Goal: Task Accomplishment & Management: Manage account settings

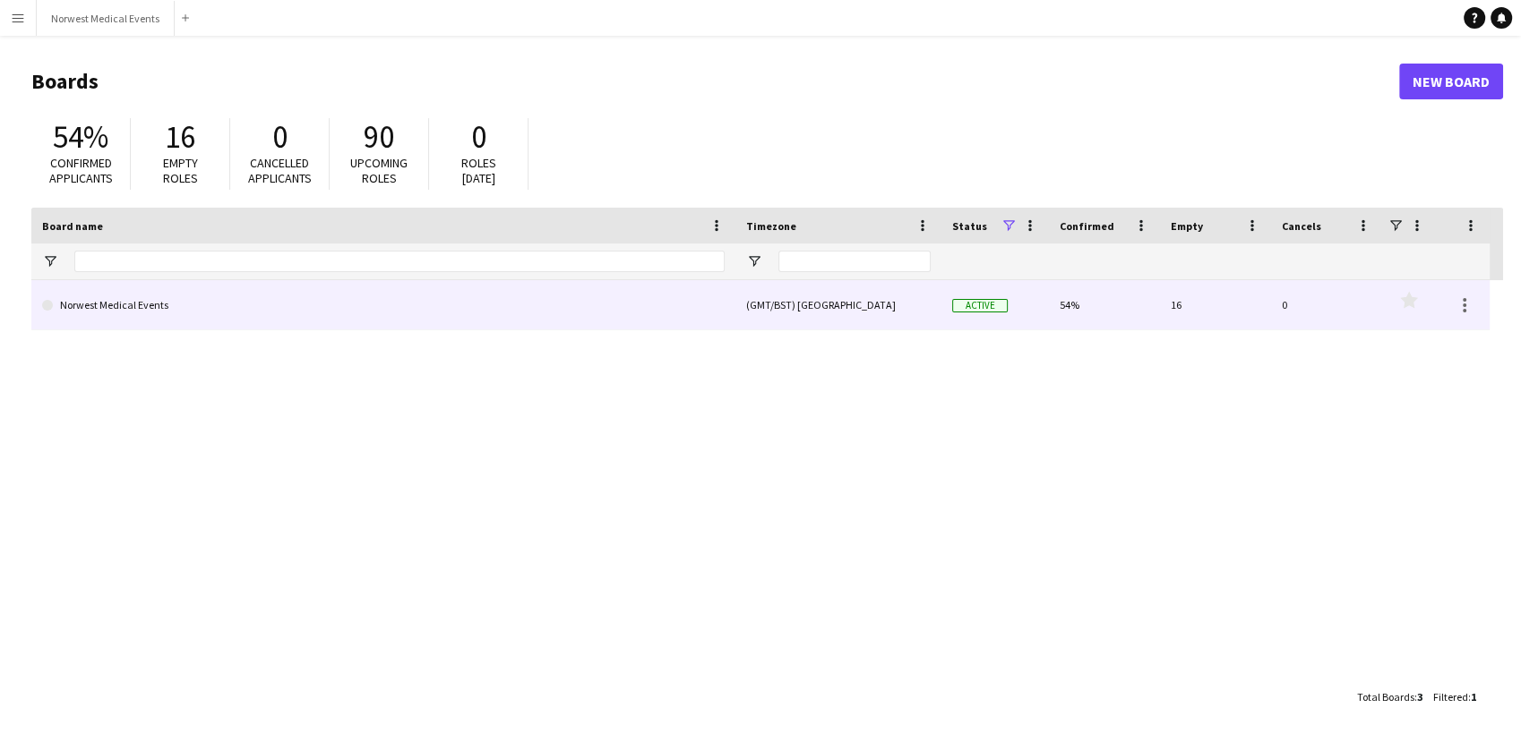
click at [414, 299] on link "Norwest Medical Events" at bounding box center [383, 305] width 682 height 50
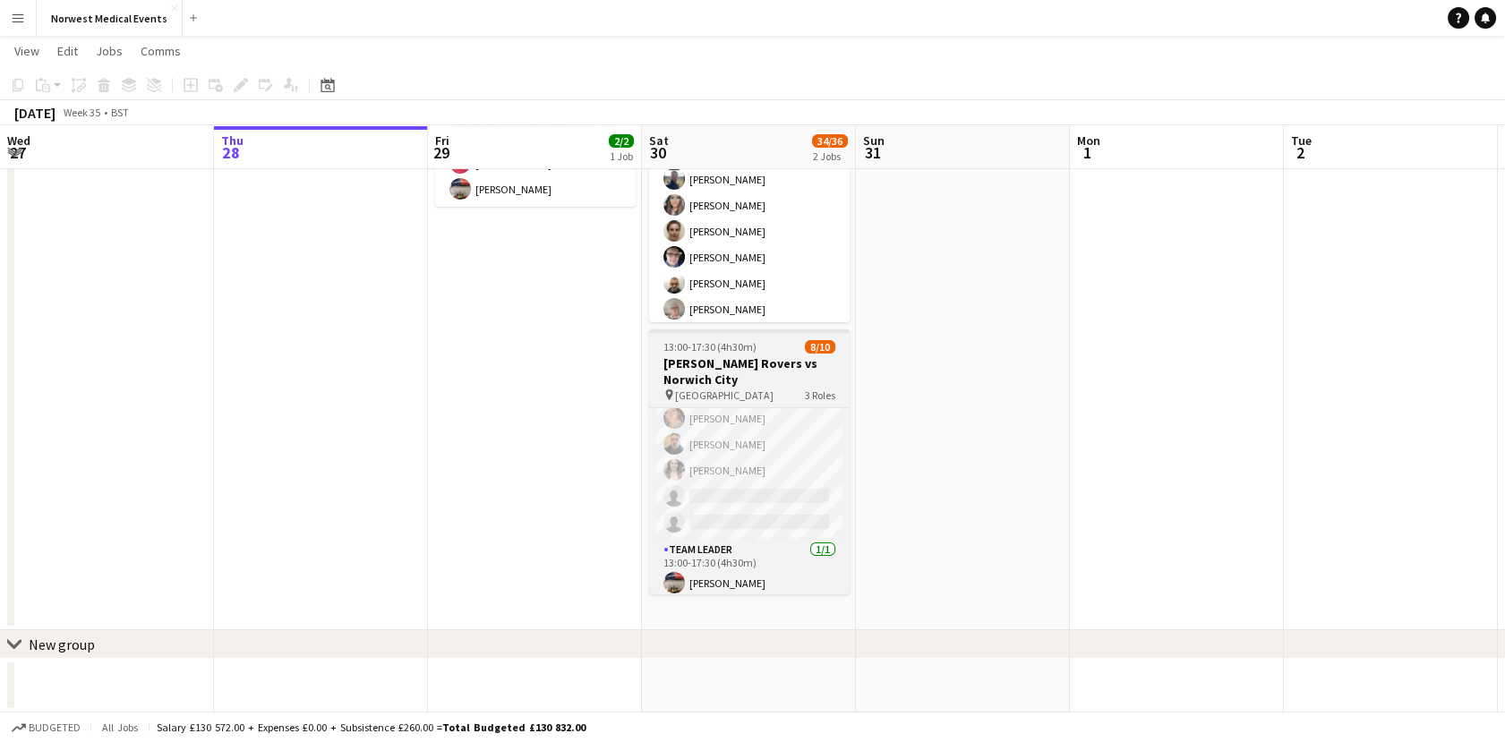
scroll to position [178, 0]
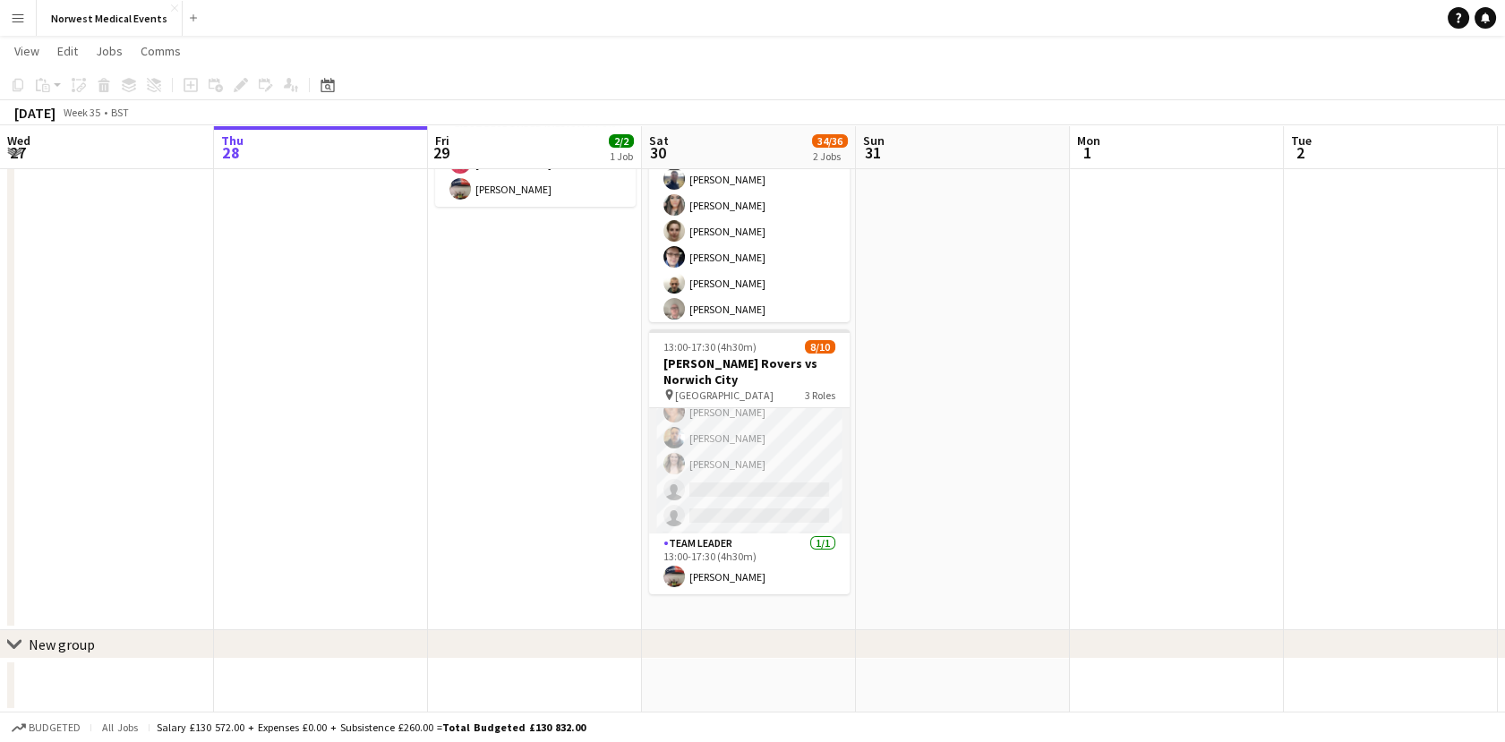
click at [752, 491] on app-card-role "Responder (First Aid) 2A [DATE] 13:00-17:30 (4h30m) [PERSON_NAME] [PERSON_NAME]…" at bounding box center [749, 412] width 201 height 243
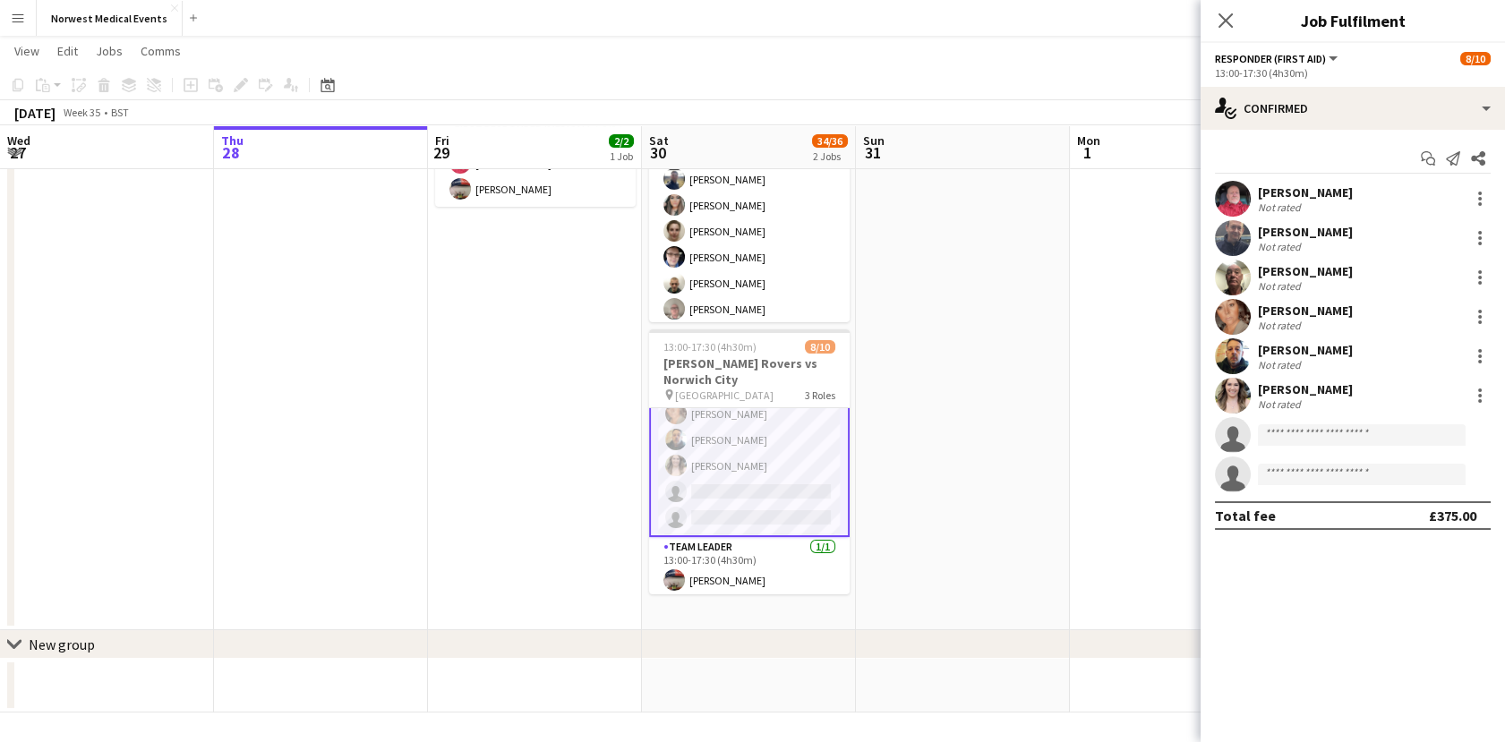
scroll to position [179, 0]
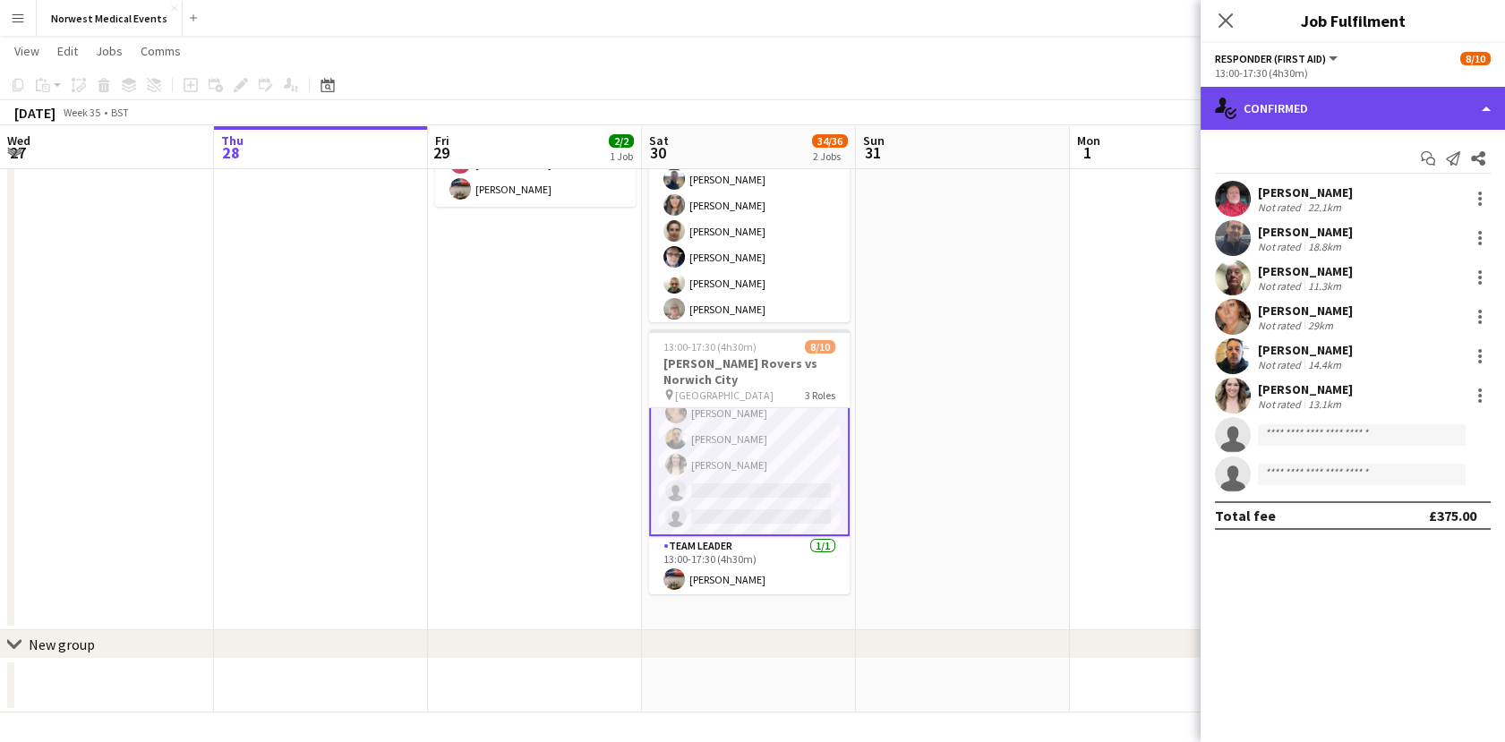
click at [1384, 102] on div "single-neutral-actions-check-2 Confirmed" at bounding box center [1353, 108] width 304 height 43
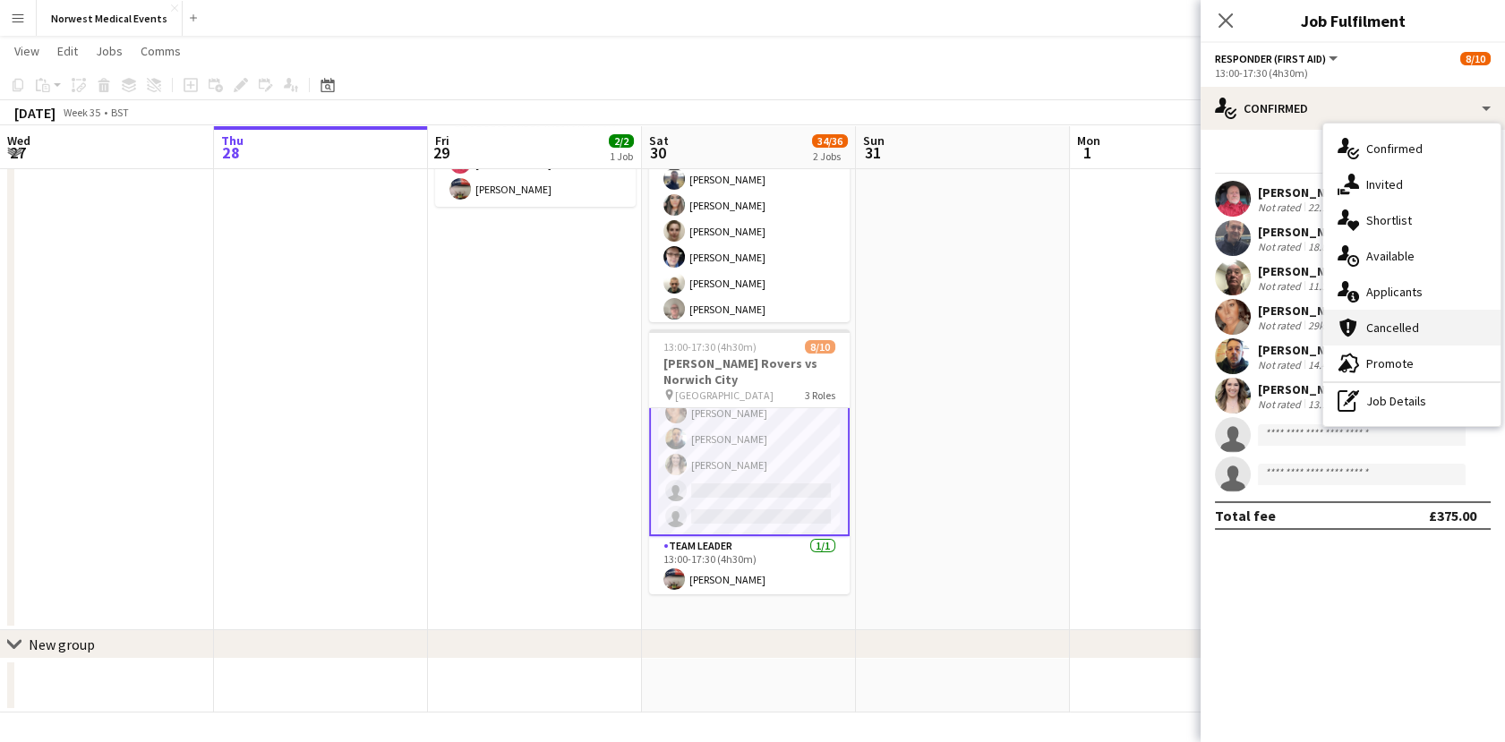
click at [1417, 338] on div "cancellation Cancelled" at bounding box center [1412, 328] width 177 height 36
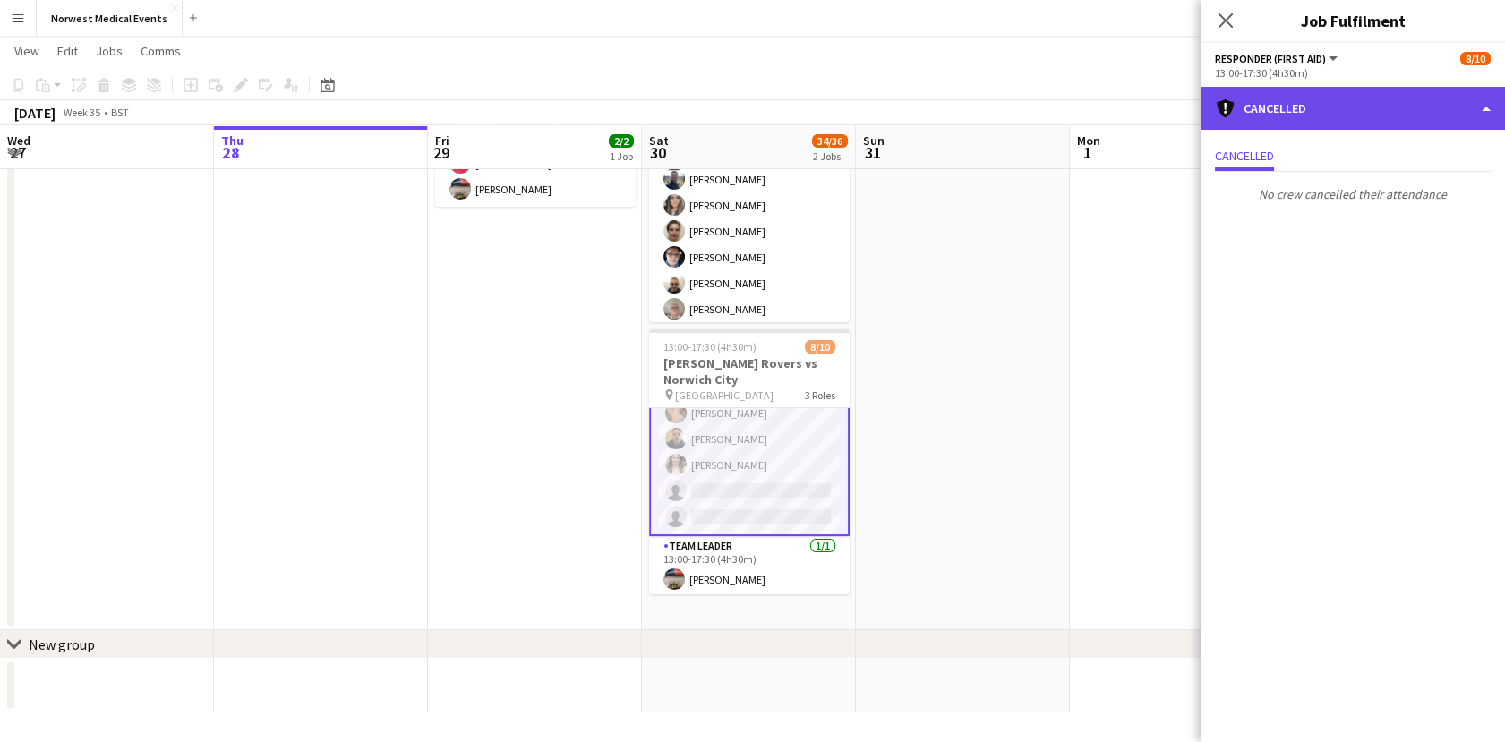
click at [1337, 111] on div "cancellation Cancelled" at bounding box center [1353, 108] width 304 height 43
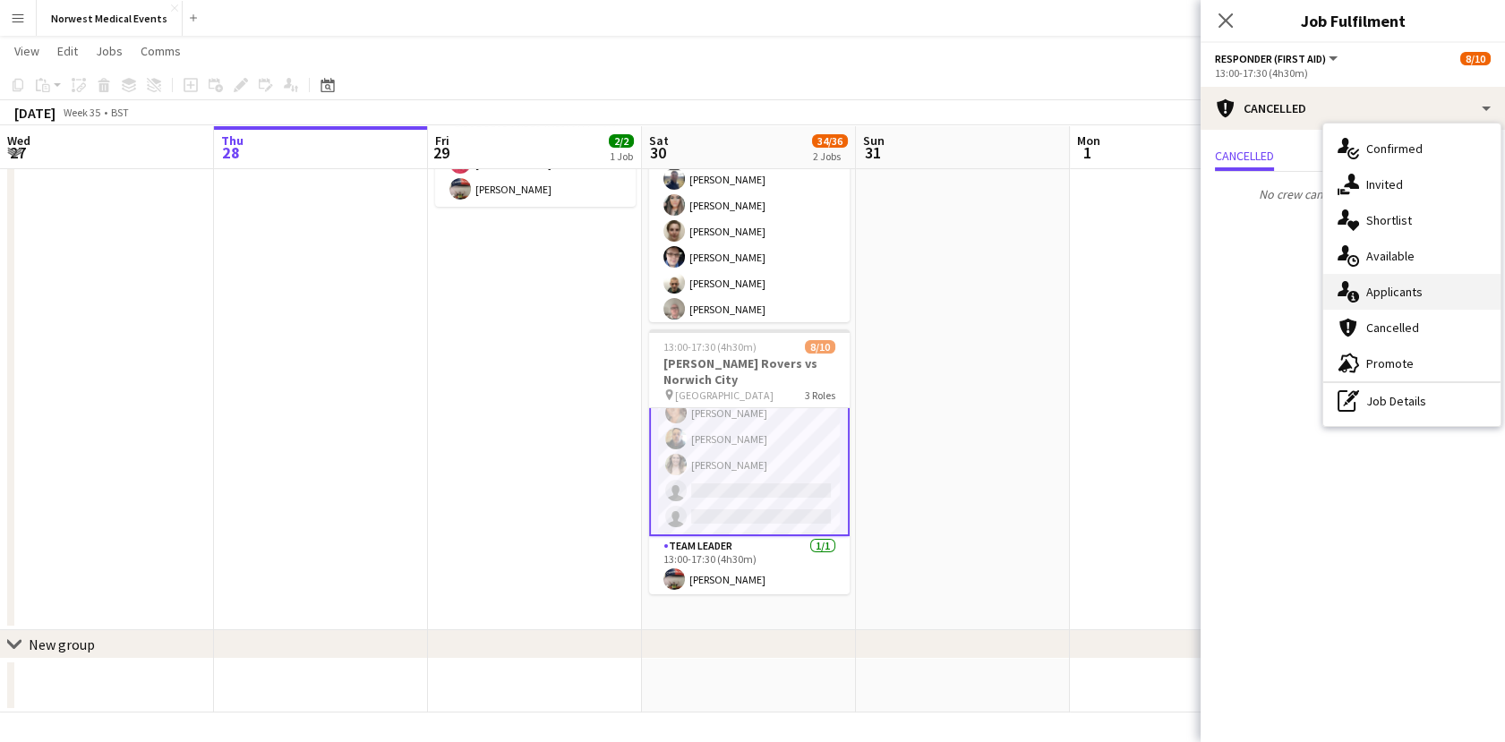
click at [1403, 290] on div "single-neutral-actions-information Applicants" at bounding box center [1412, 292] width 177 height 36
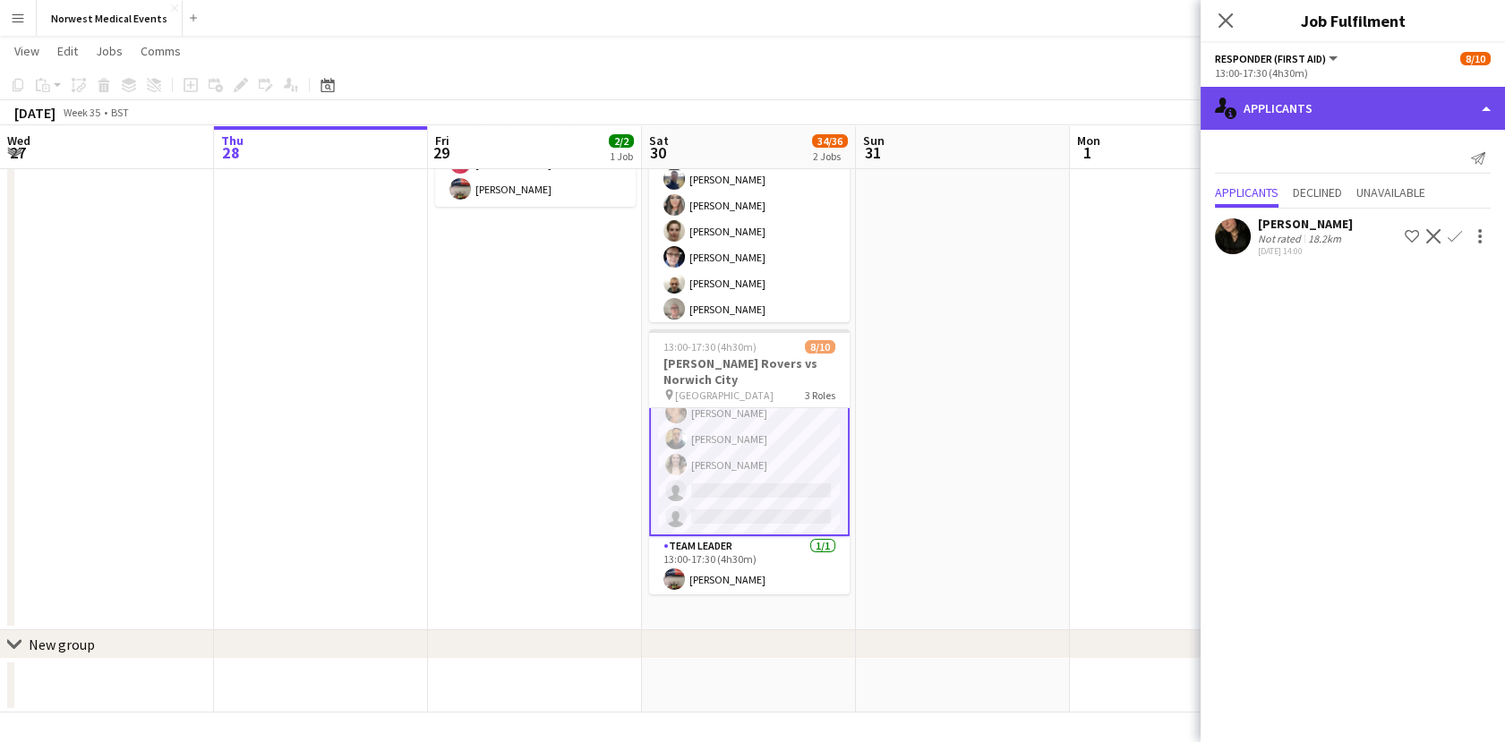
click at [1289, 104] on div "single-neutral-actions-information Applicants" at bounding box center [1353, 108] width 304 height 43
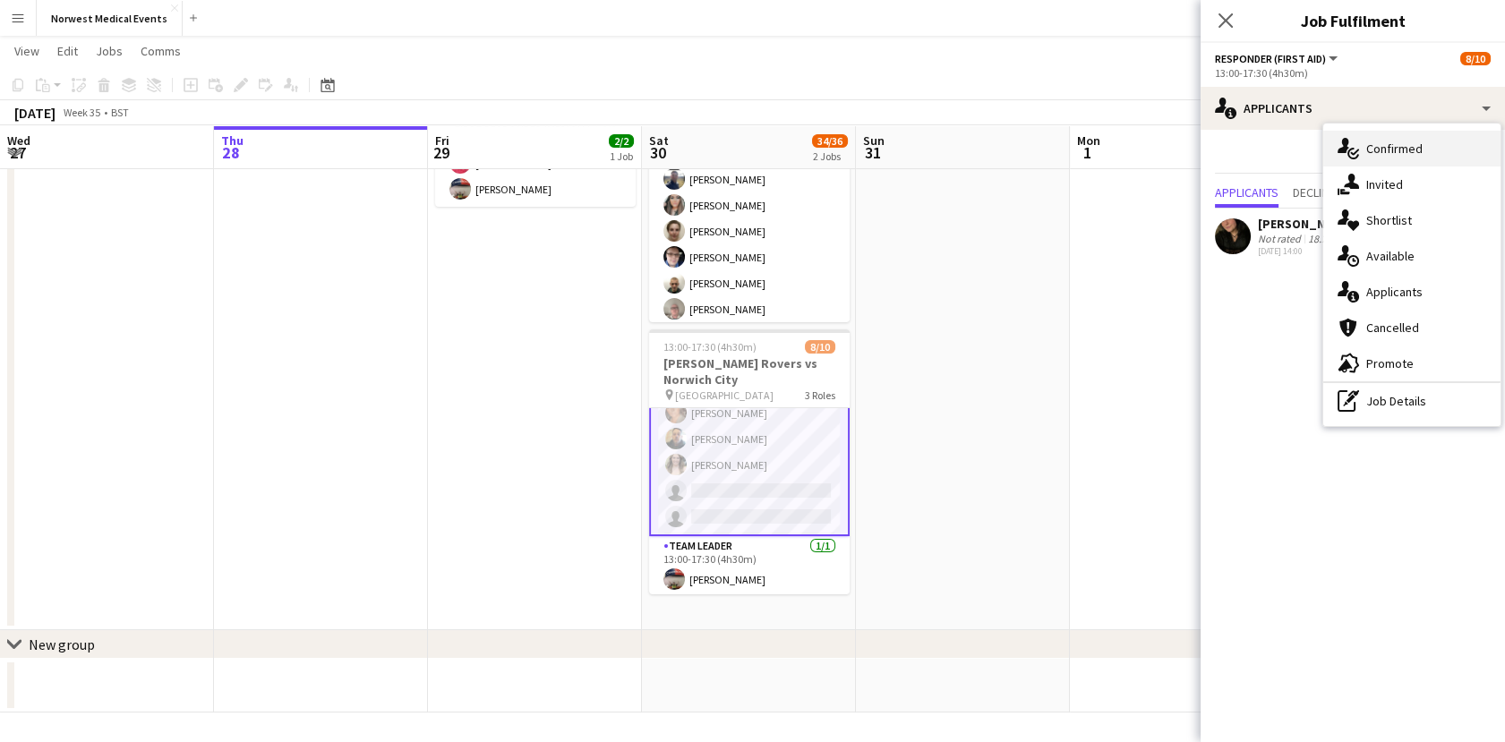
click at [1404, 151] on div "single-neutral-actions-check-2 Confirmed" at bounding box center [1412, 149] width 177 height 36
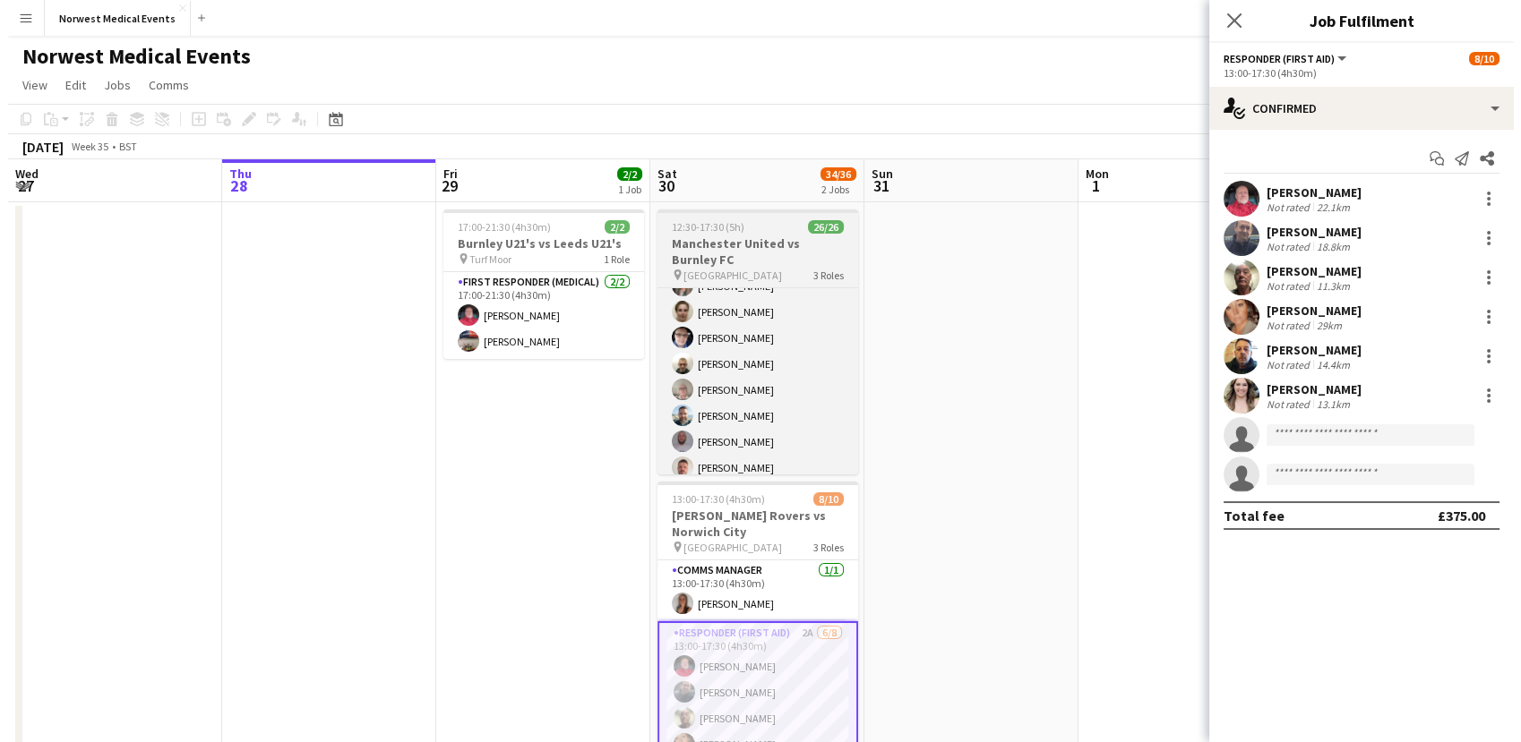
scroll to position [155, 0]
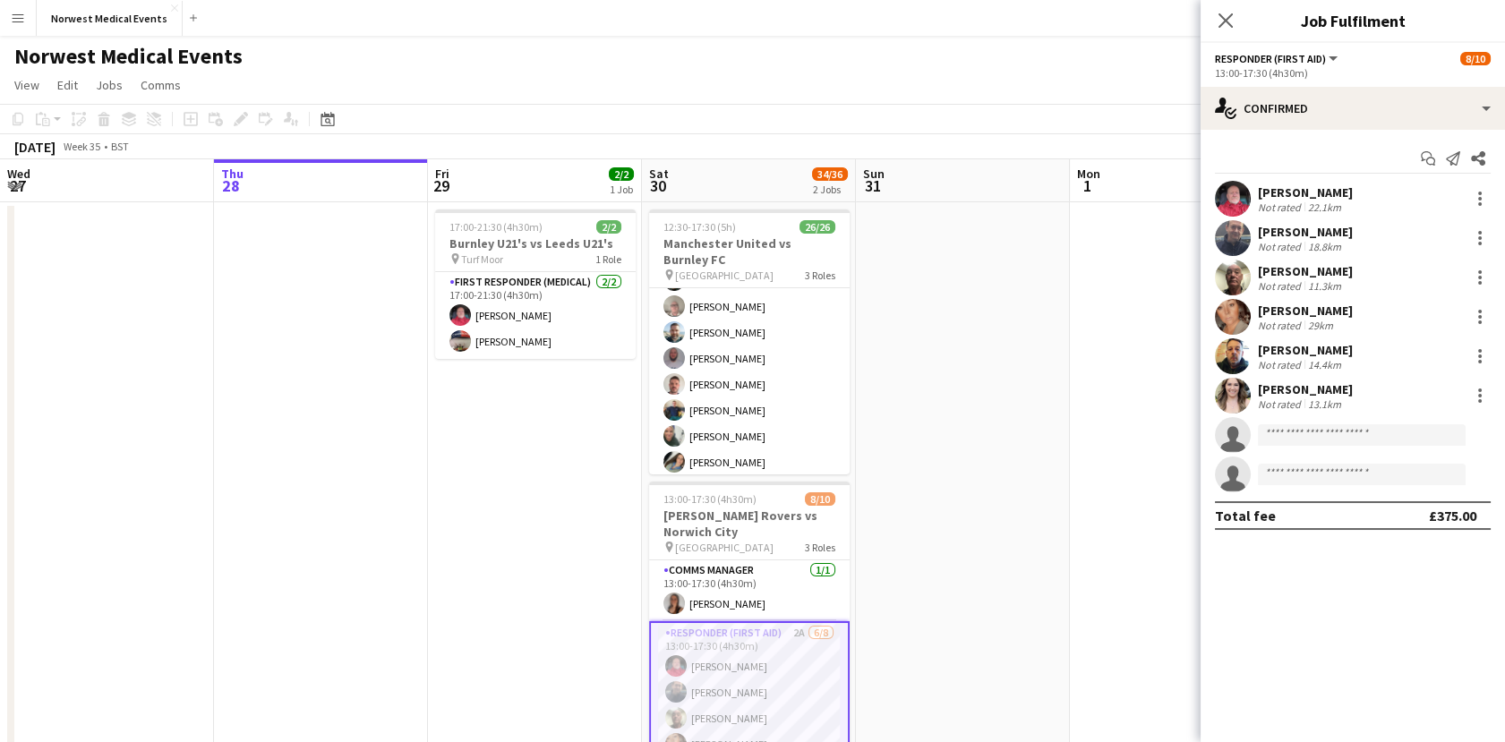
click at [11, 13] on app-icon "Menu" at bounding box center [18, 18] width 14 height 14
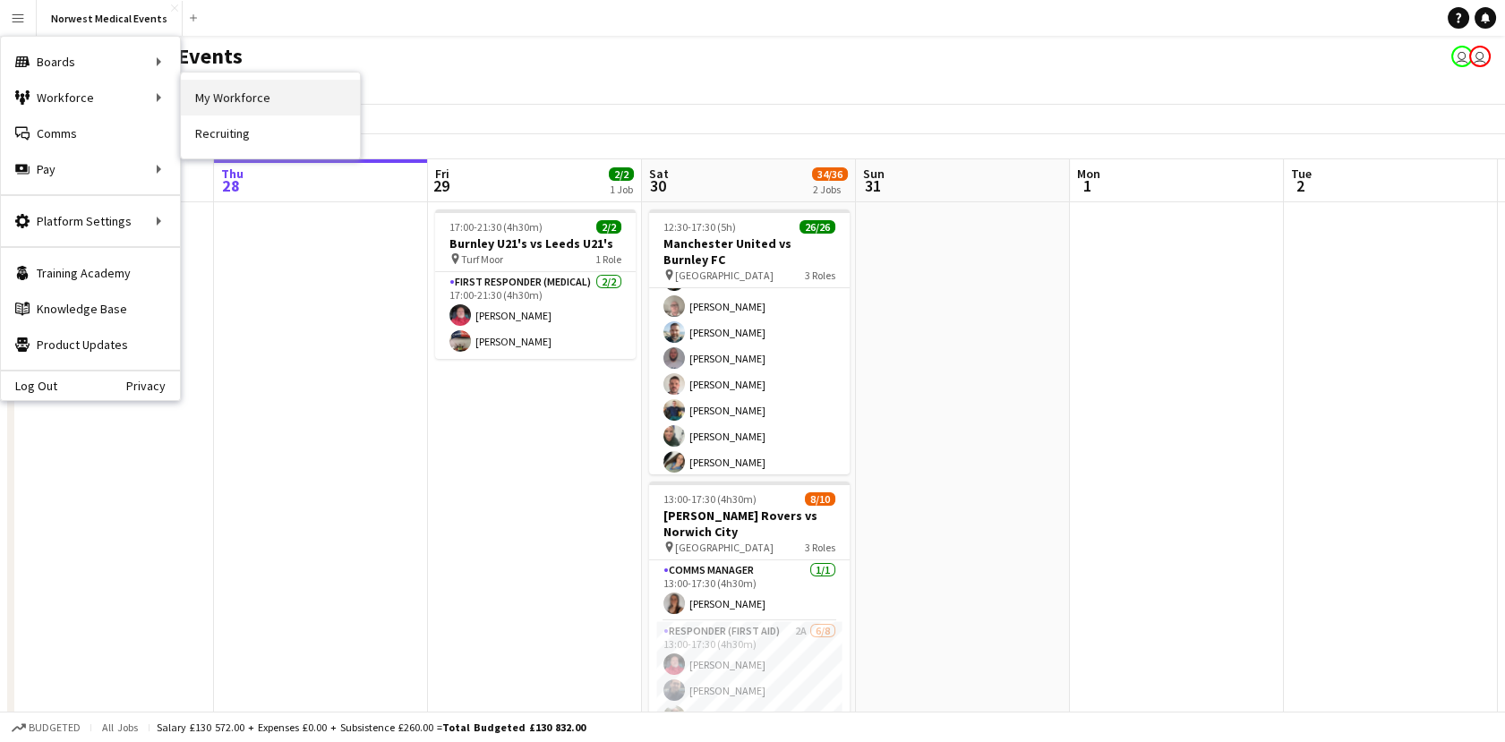
click at [211, 107] on link "My Workforce" at bounding box center [270, 98] width 179 height 36
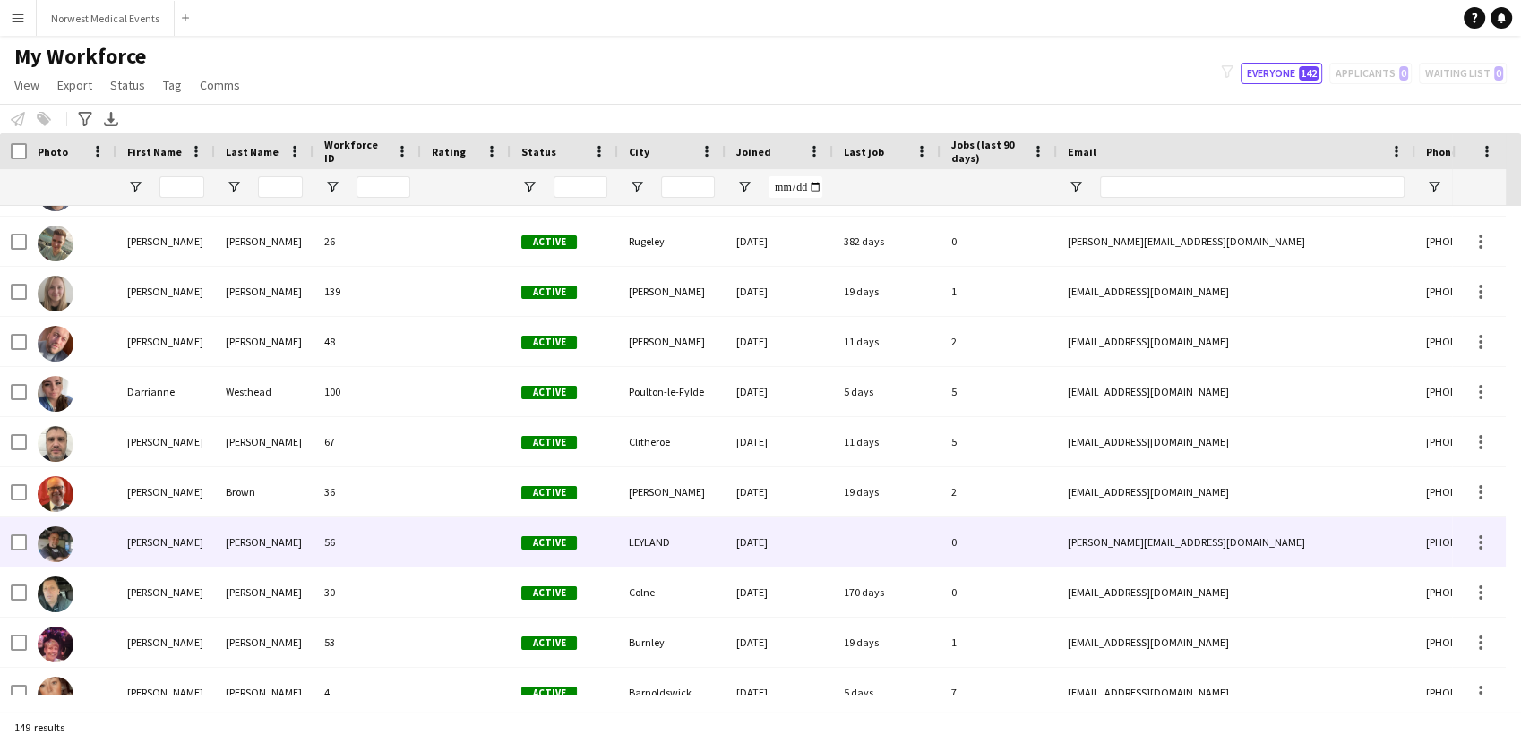
scroll to position [1492, 0]
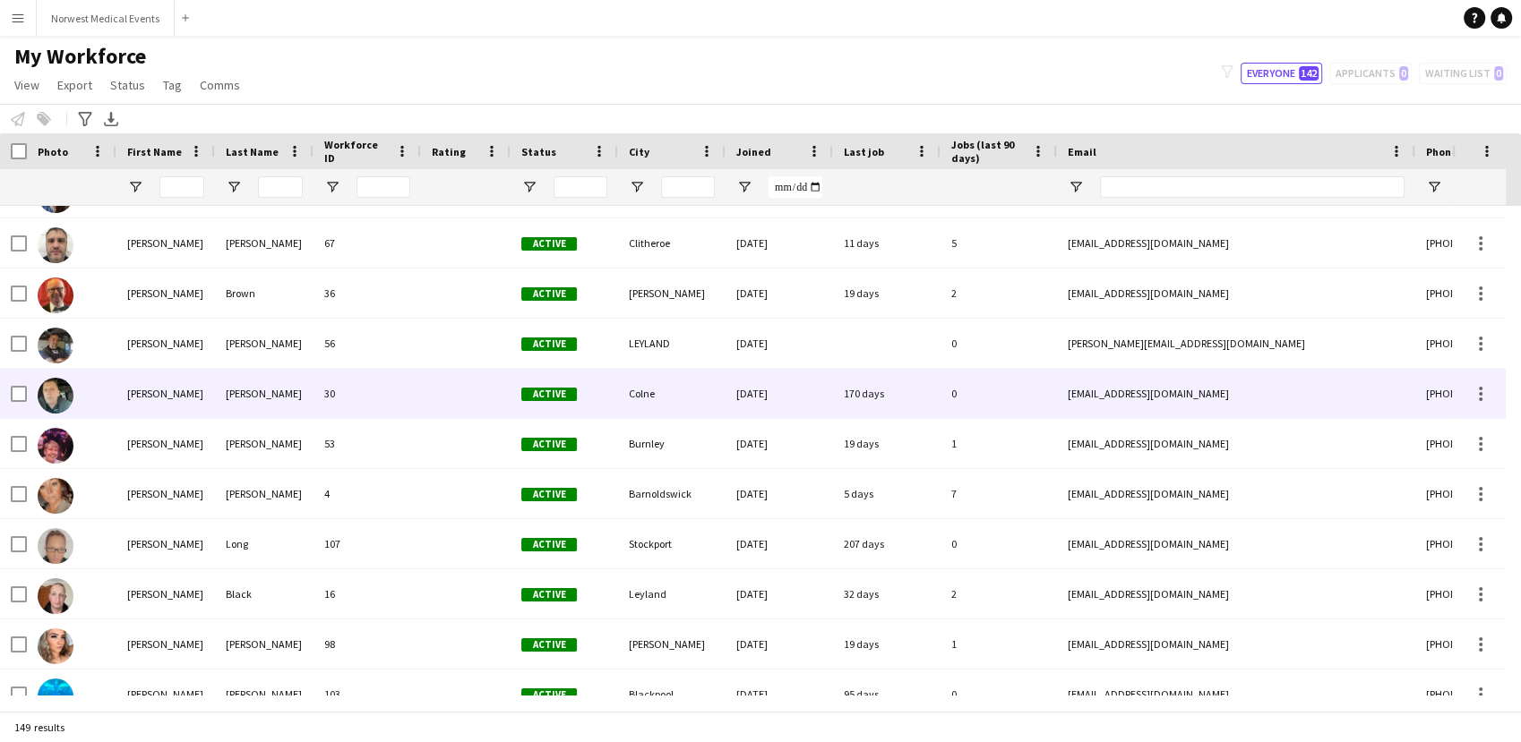
click at [139, 390] on div "[PERSON_NAME]" at bounding box center [165, 393] width 99 height 49
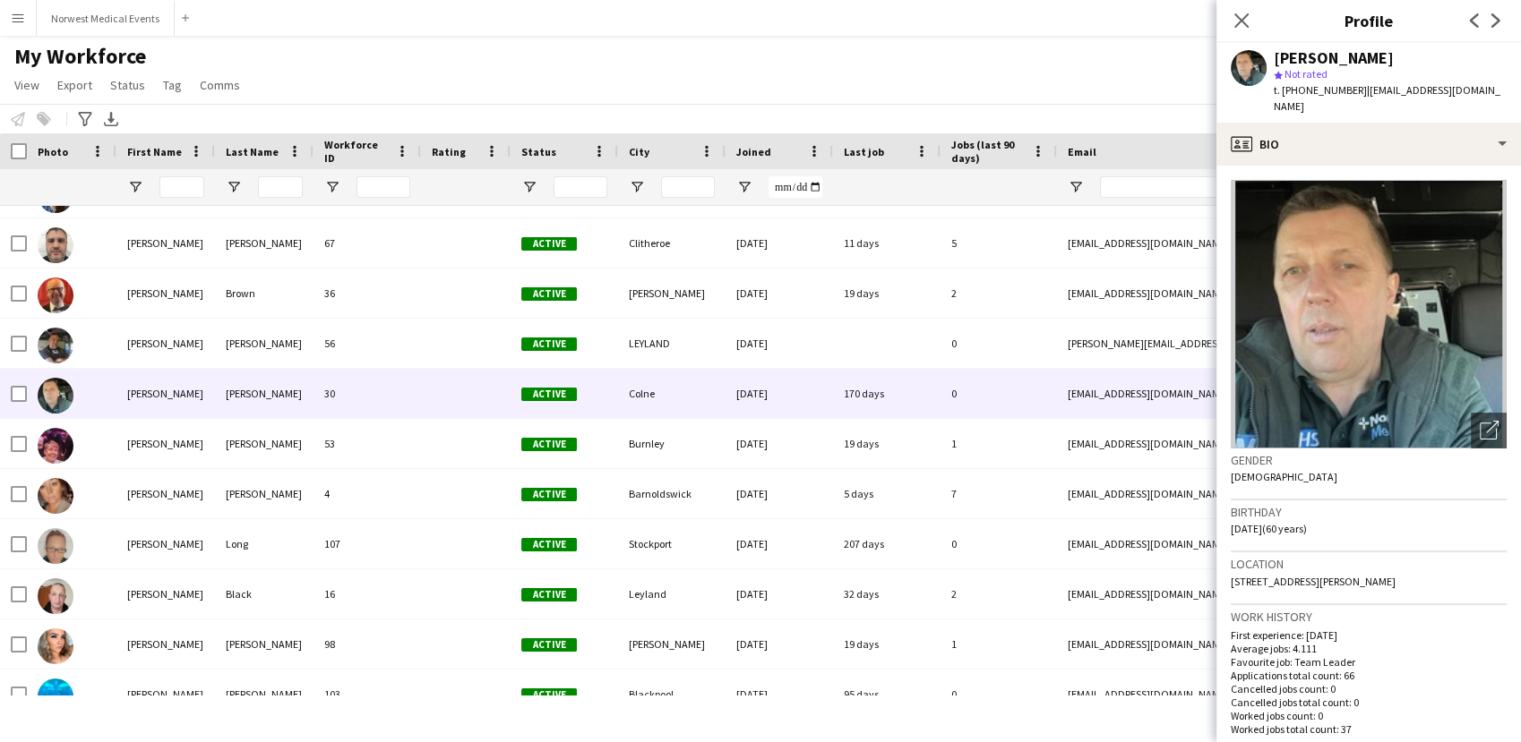
scroll to position [398, 0]
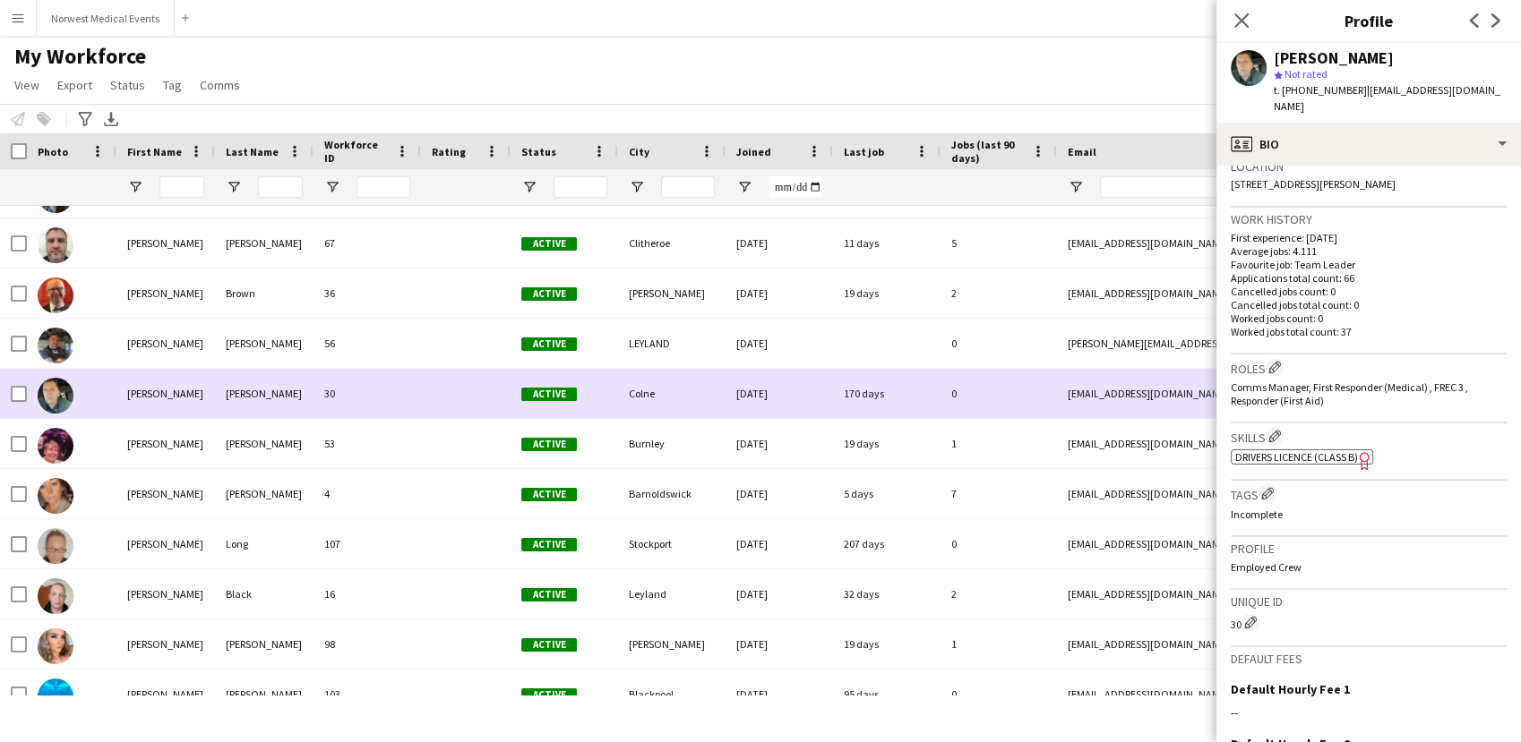
click at [566, 398] on span "Active" at bounding box center [549, 394] width 56 height 13
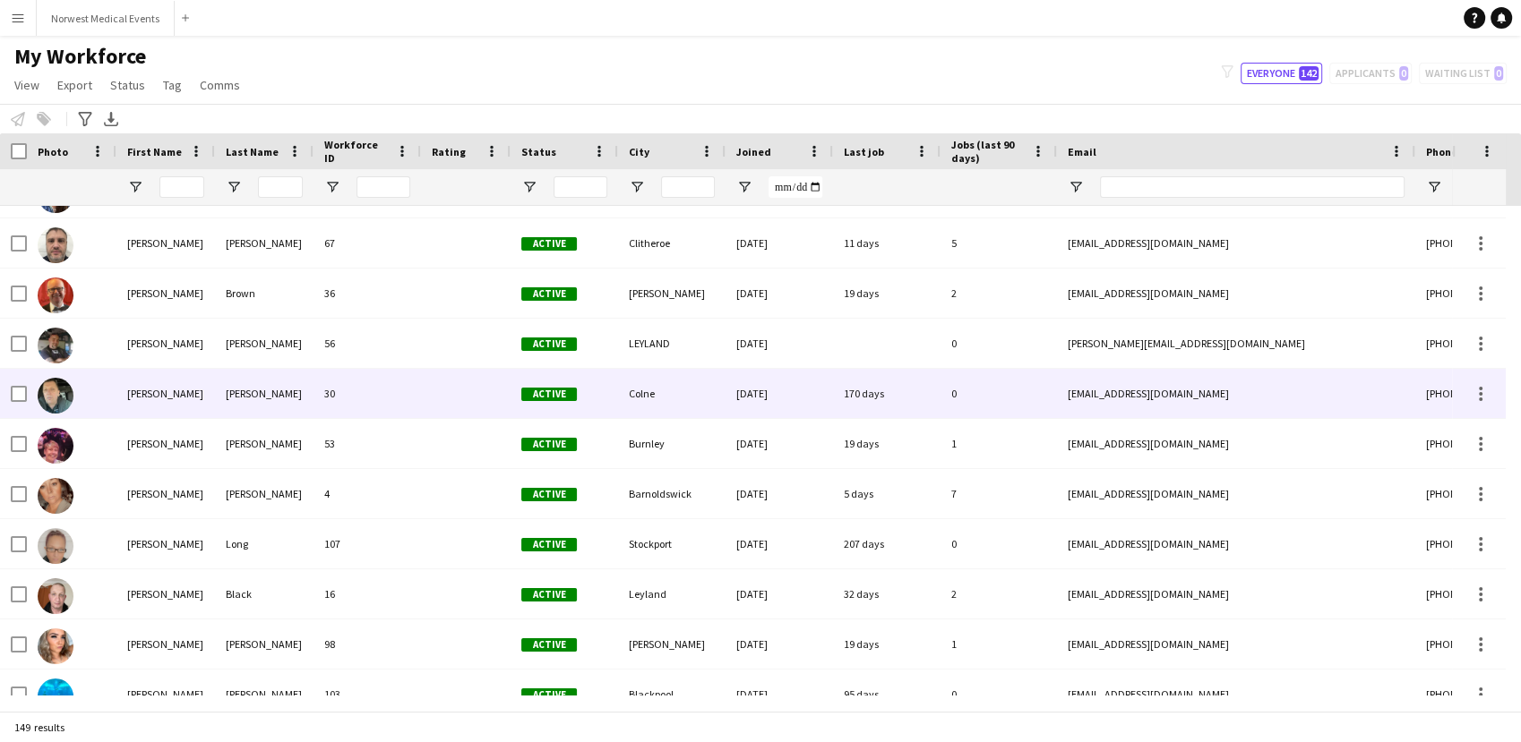
click at [580, 380] on div "Active" at bounding box center [563, 393] width 107 height 49
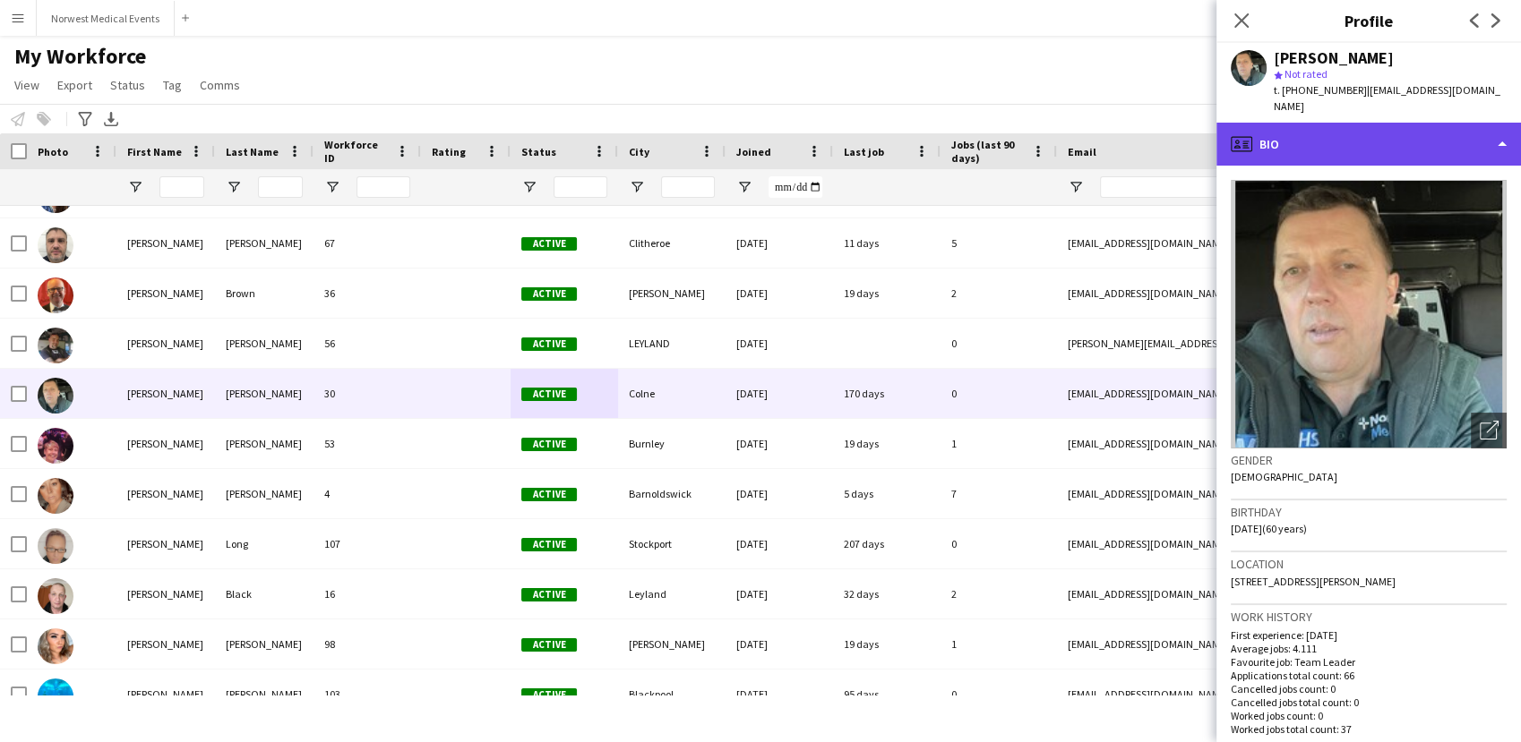
click at [1374, 123] on div "profile Bio" at bounding box center [1368, 144] width 304 height 43
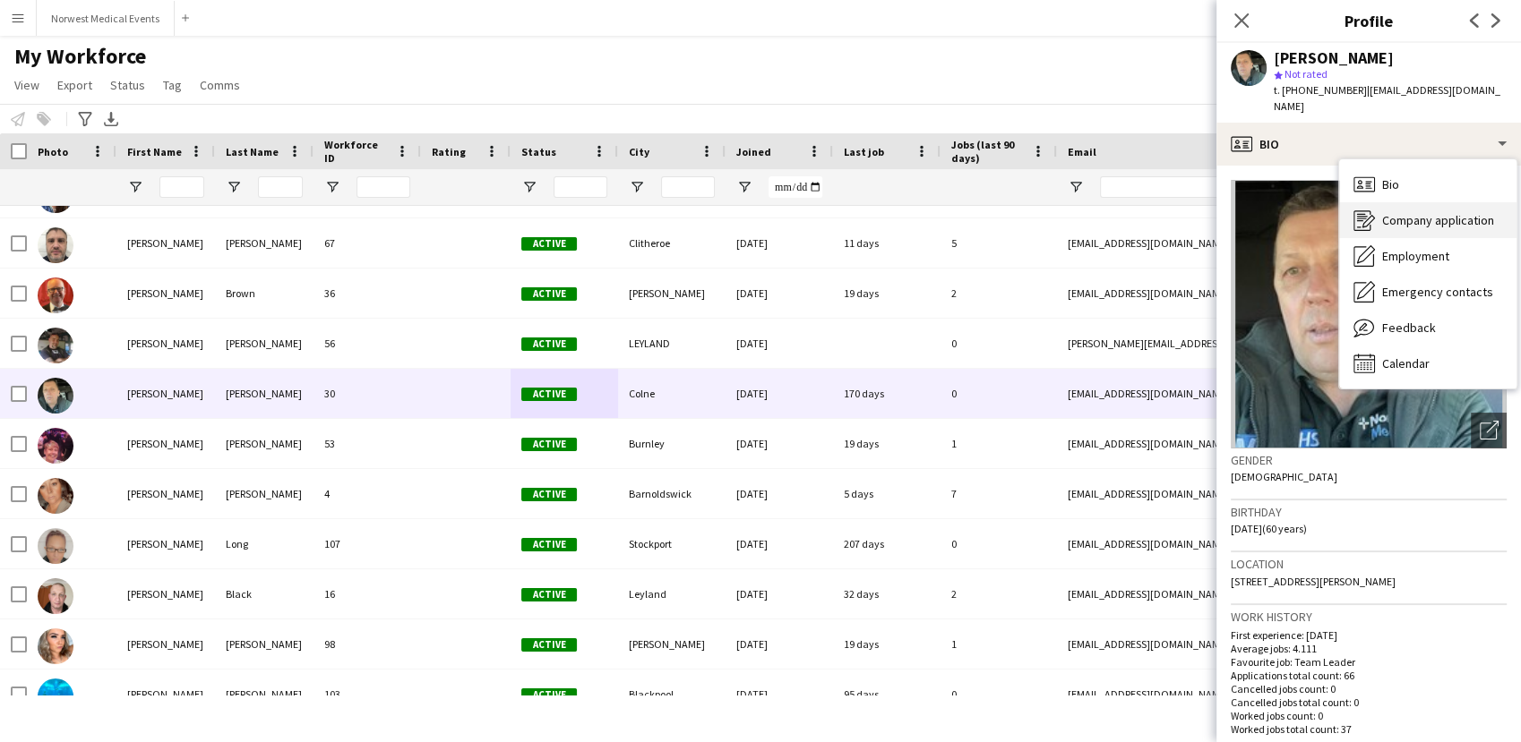
click at [1422, 202] on div "Company application Company application" at bounding box center [1427, 220] width 177 height 36
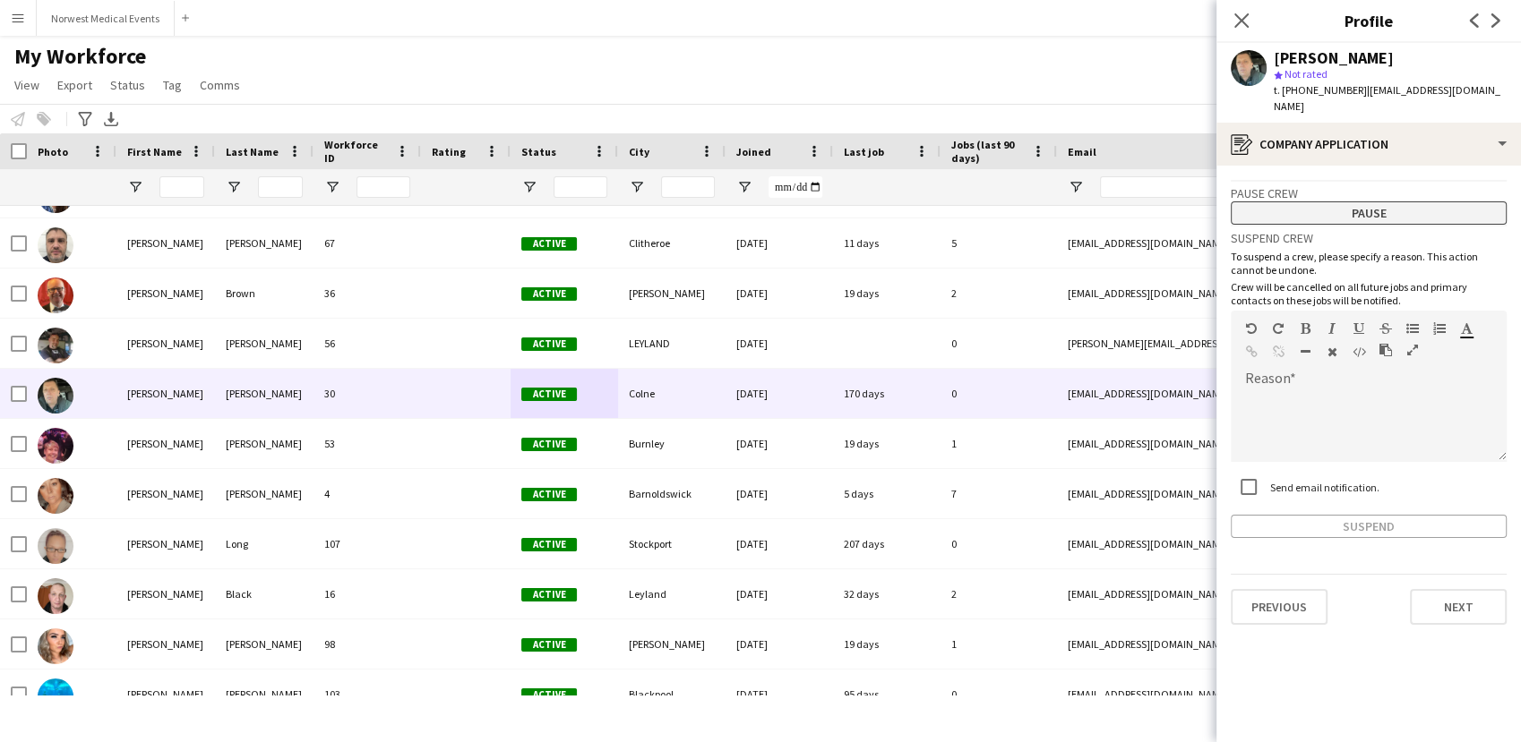
click at [1405, 201] on button "Pause" at bounding box center [1368, 212] width 276 height 23
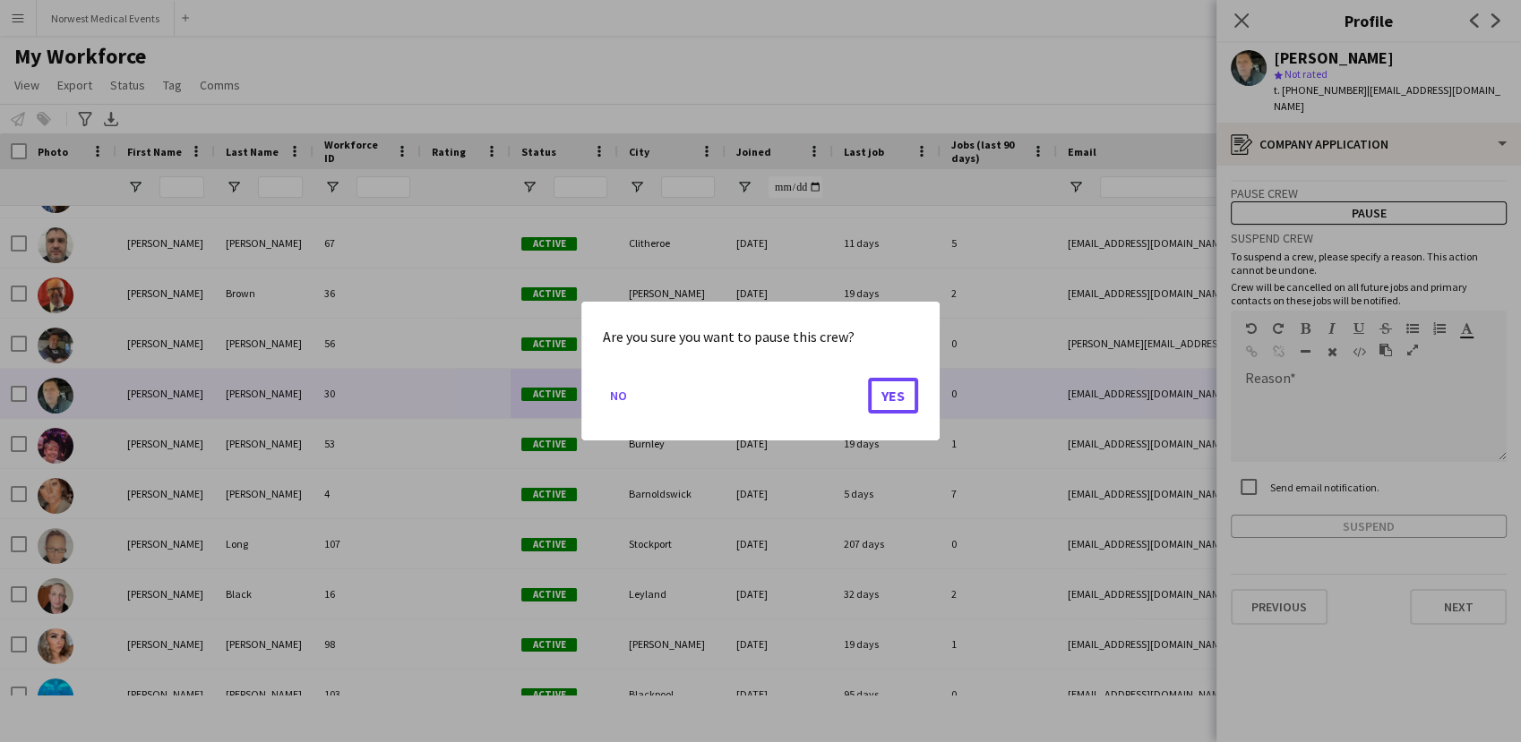
click at [887, 396] on button "Yes" at bounding box center [893, 396] width 50 height 36
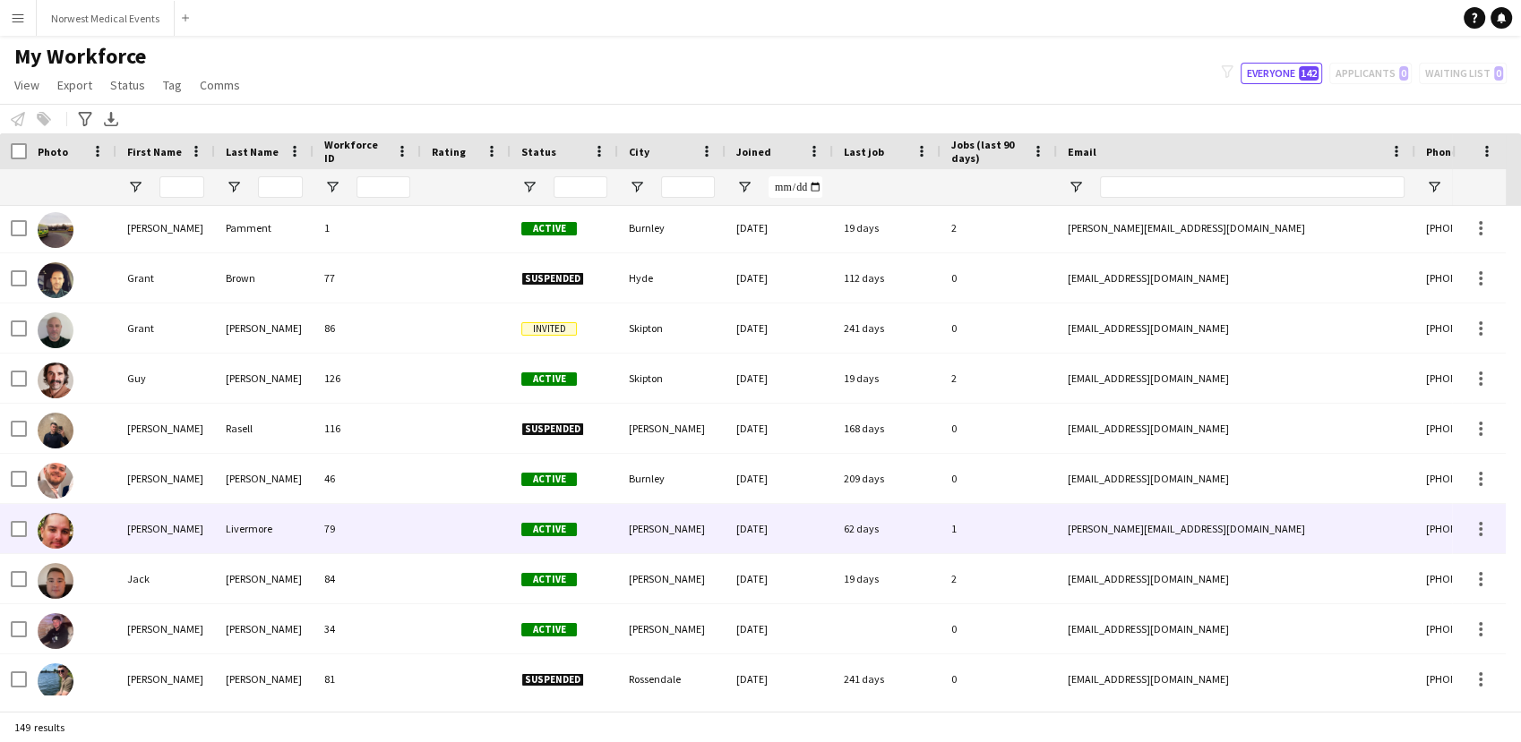
scroll to position [2189, 0]
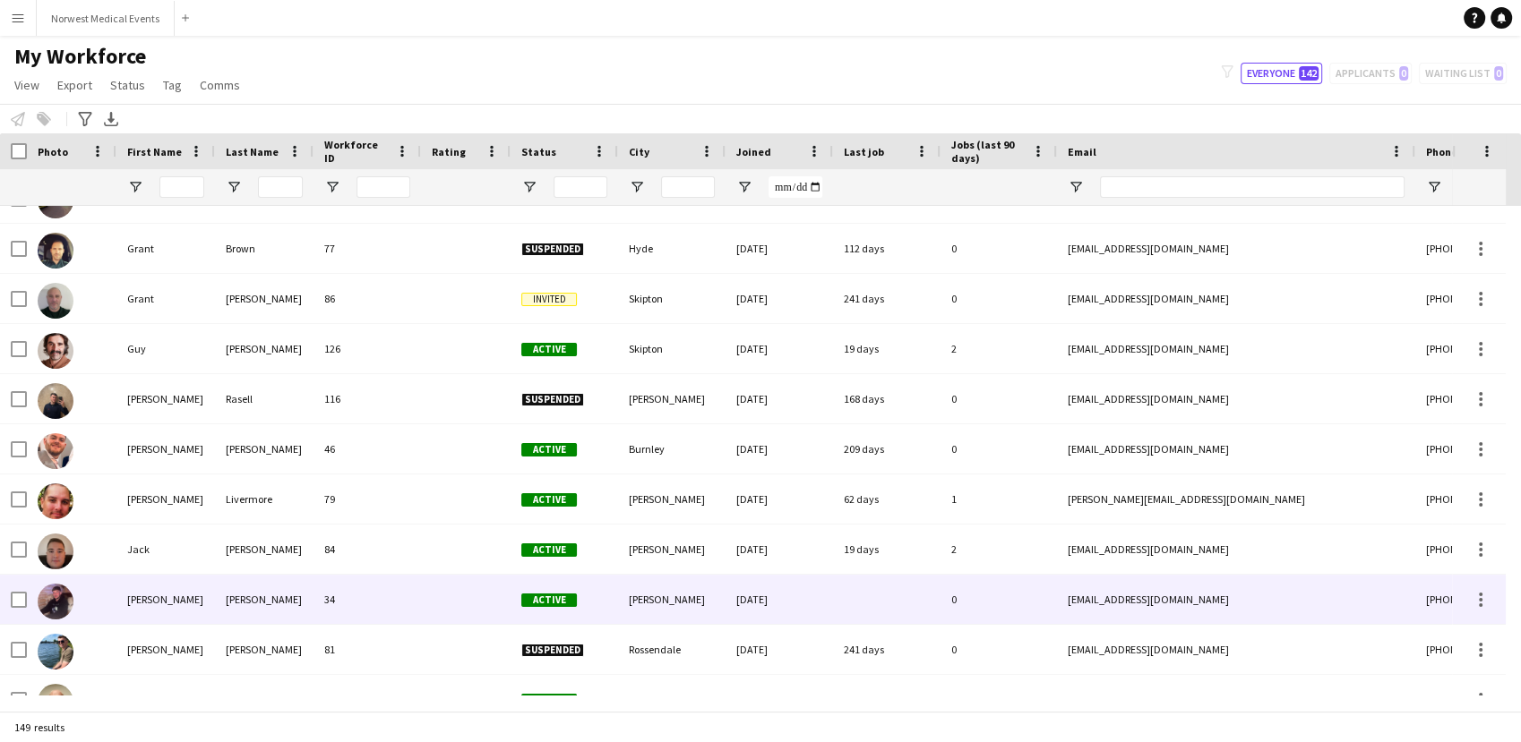
click at [480, 591] on div at bounding box center [466, 599] width 90 height 49
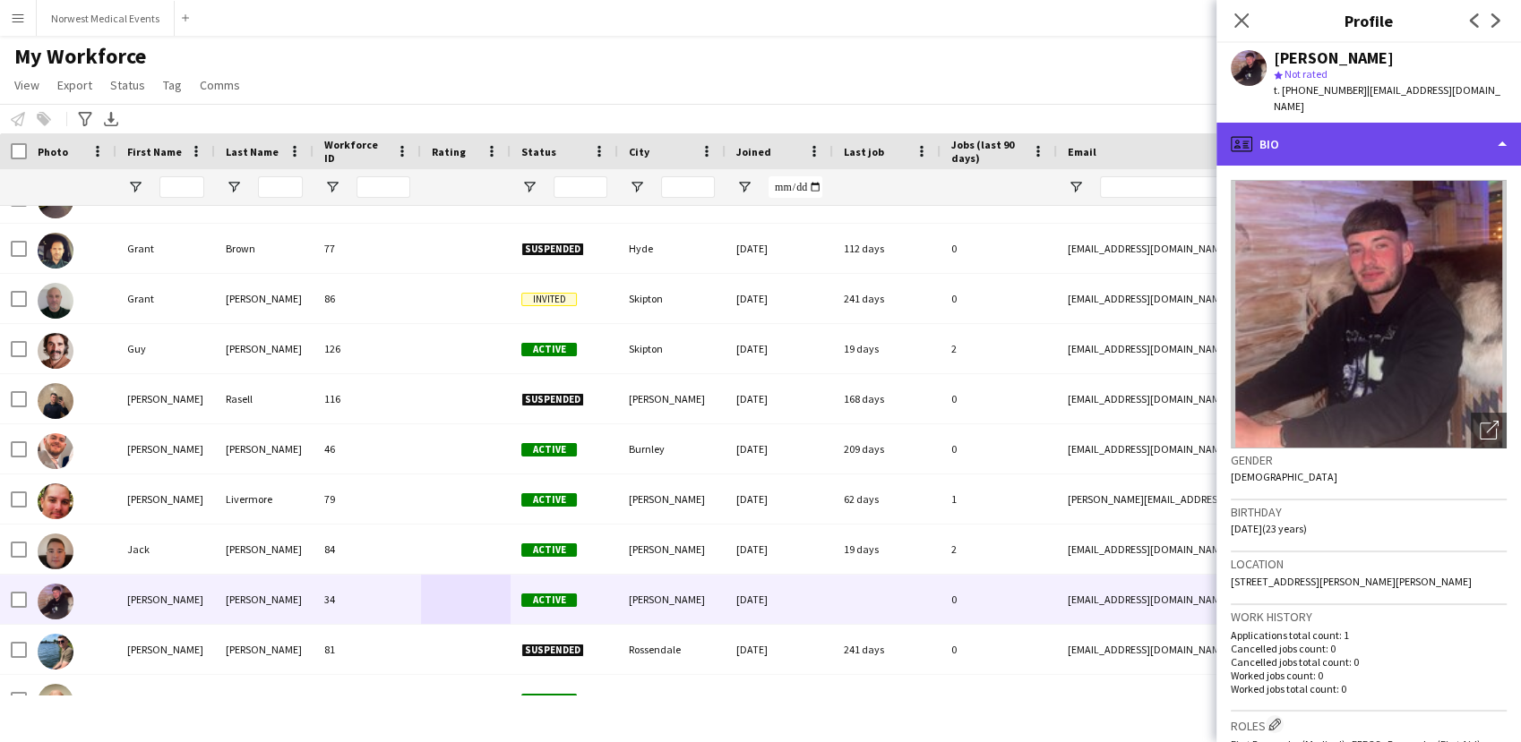
click at [1323, 148] on div "profile Bio" at bounding box center [1368, 144] width 304 height 43
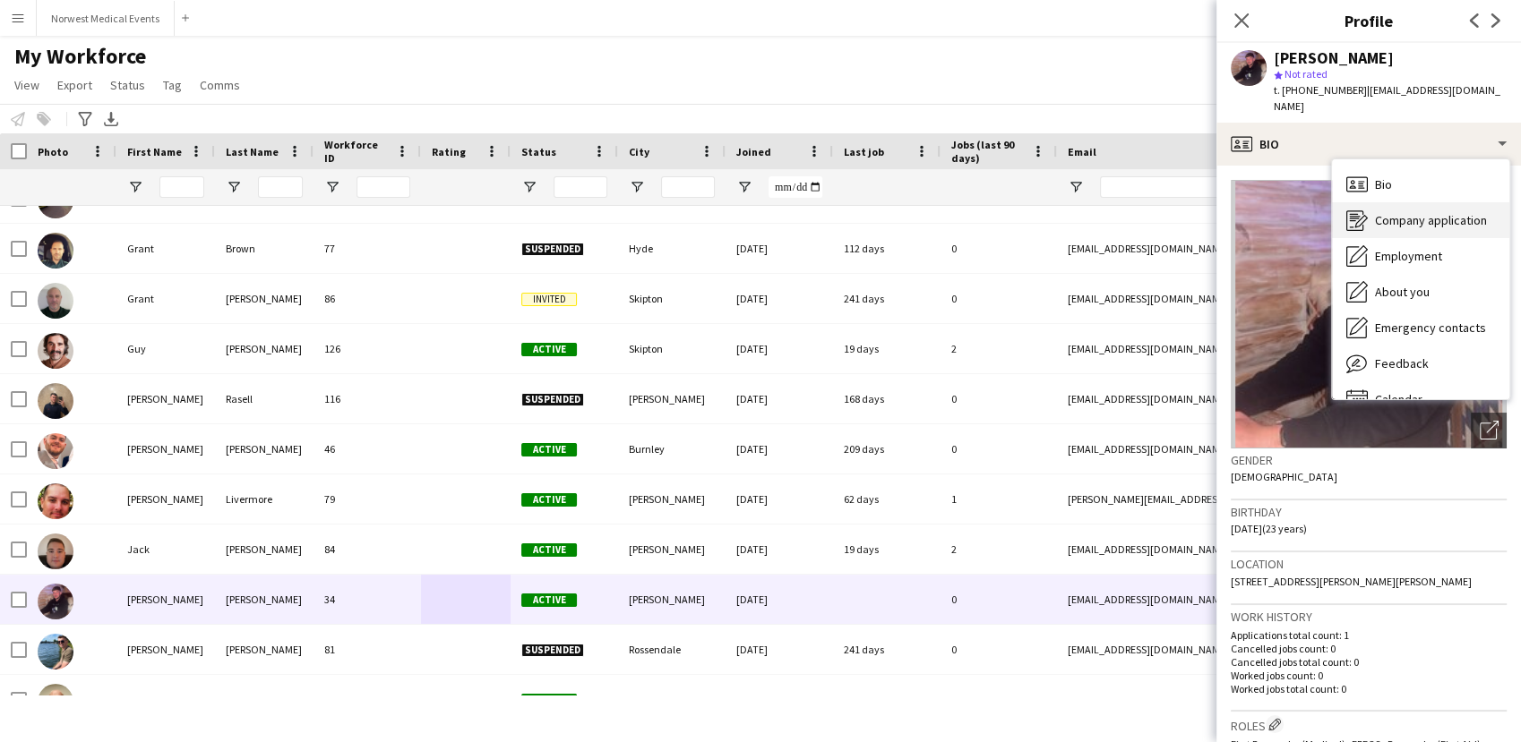
click at [1418, 212] on span "Company application" at bounding box center [1431, 220] width 112 height 16
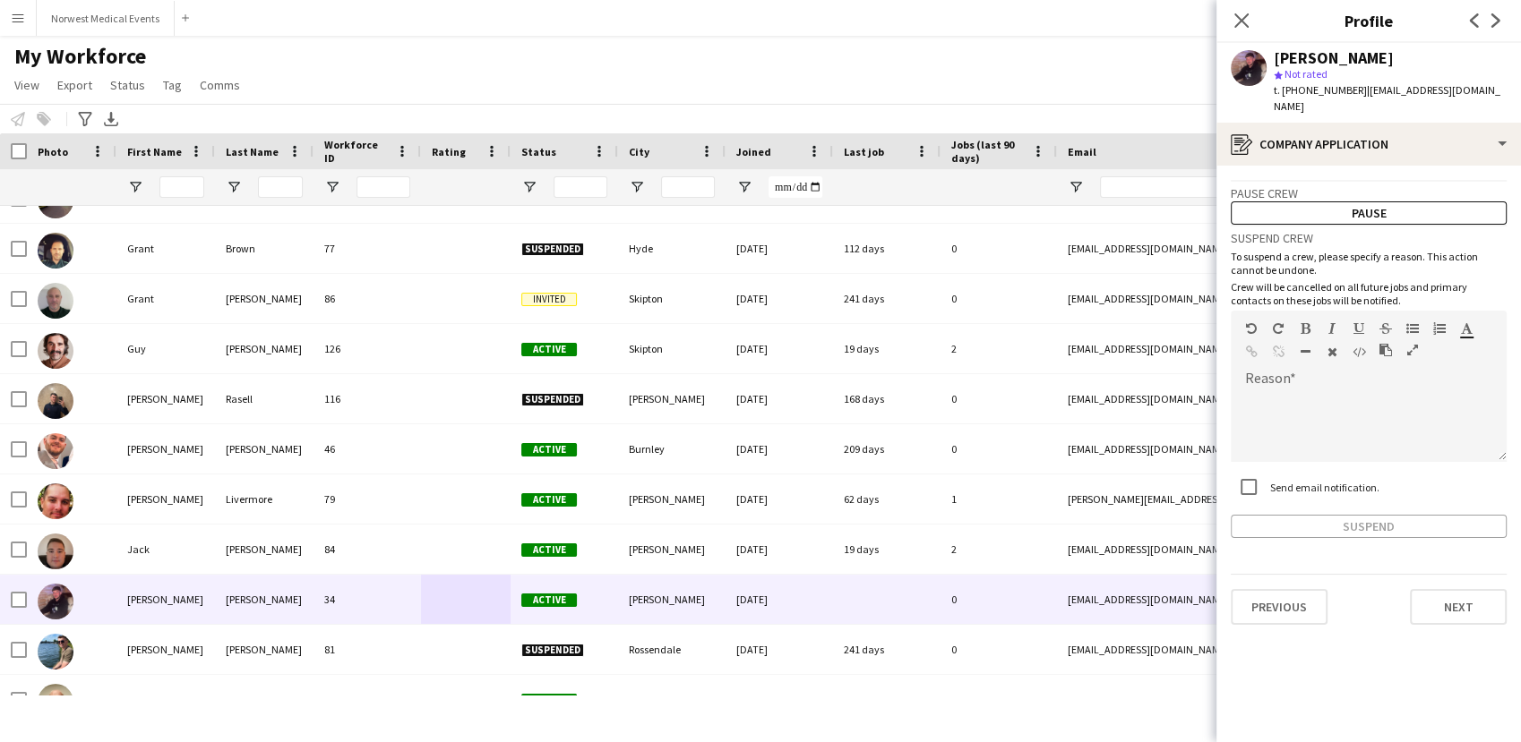
click at [1375, 185] on h3 "Pause crew" at bounding box center [1368, 193] width 276 height 16
click at [1376, 201] on button "Pause" at bounding box center [1368, 212] width 276 height 23
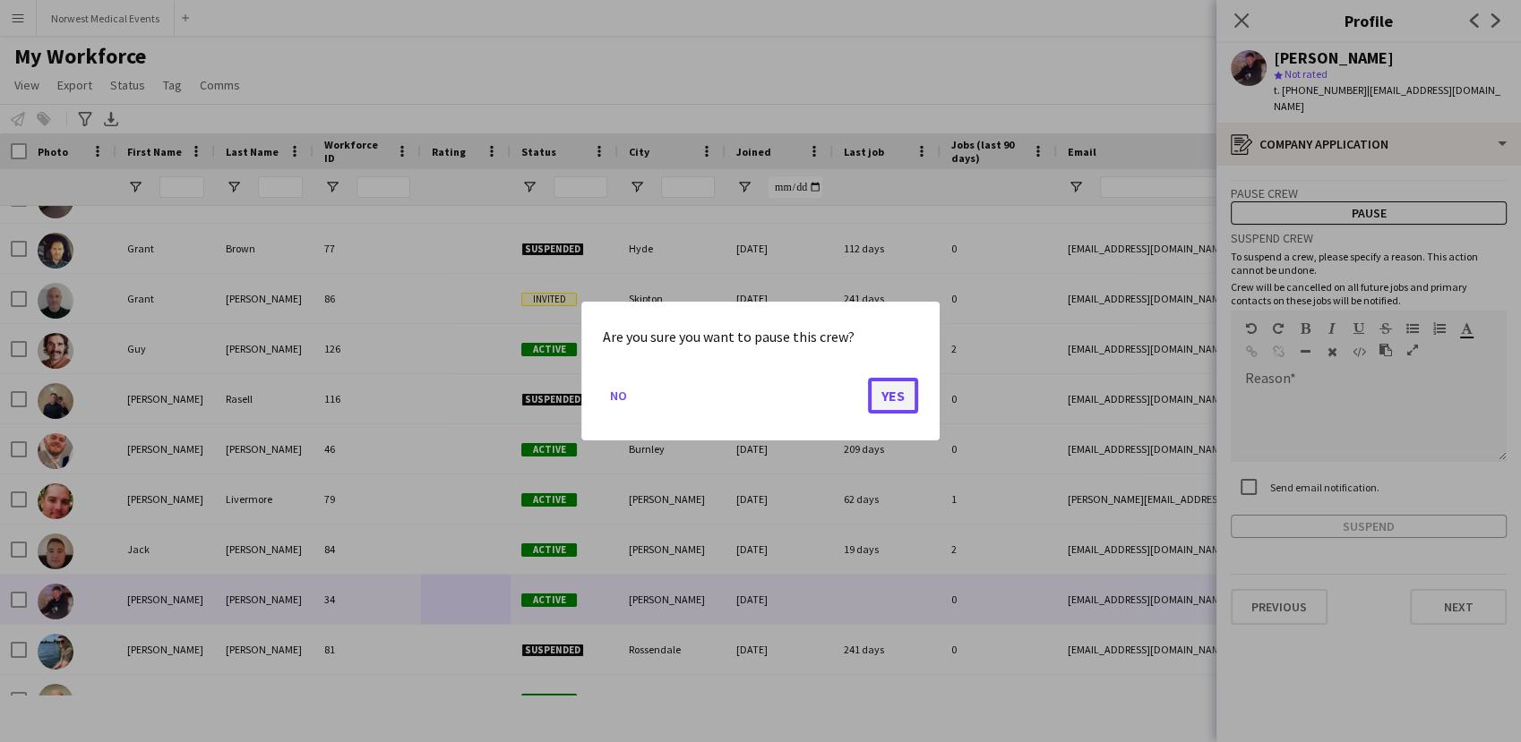
click at [910, 398] on button "Yes" at bounding box center [893, 396] width 50 height 36
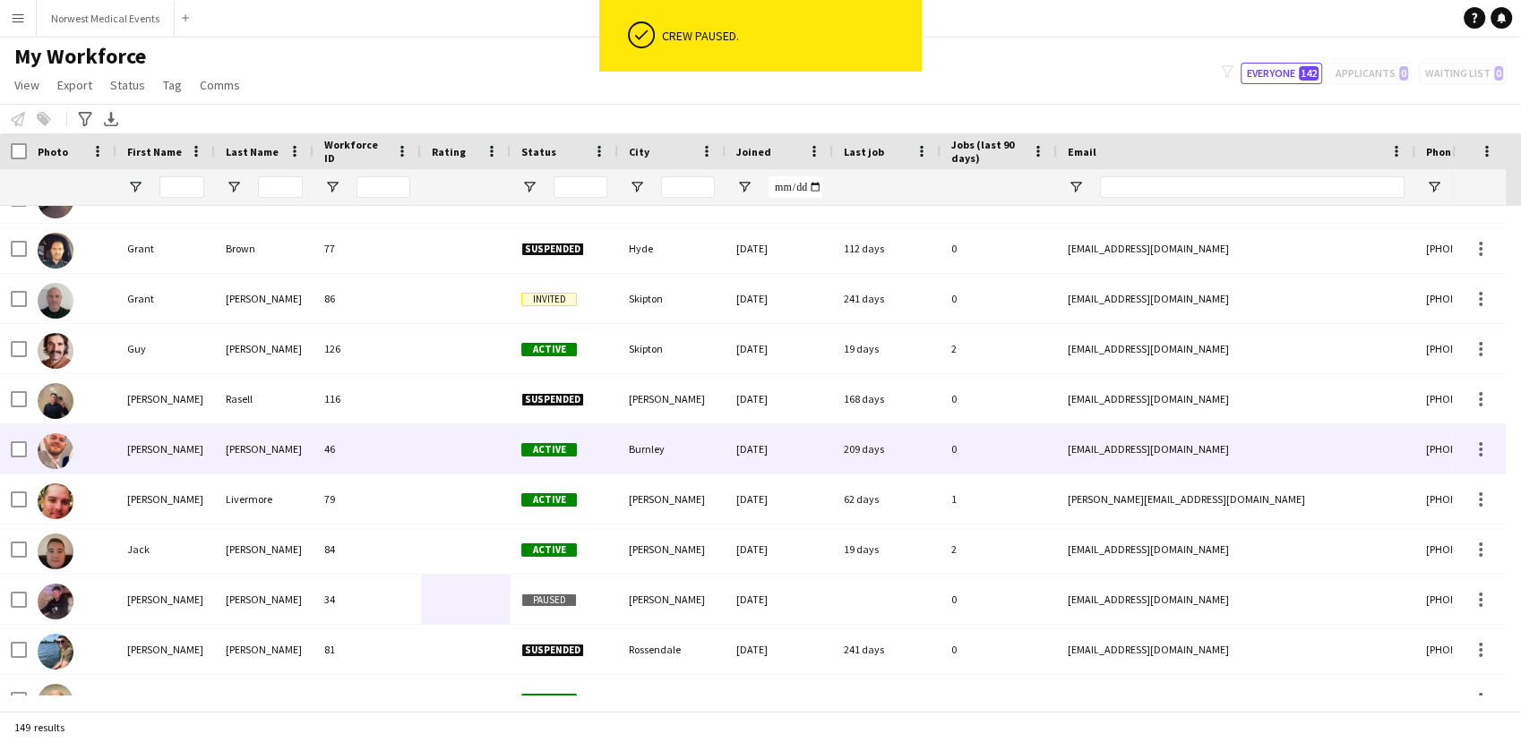
click at [373, 464] on div "46" at bounding box center [366, 448] width 107 height 49
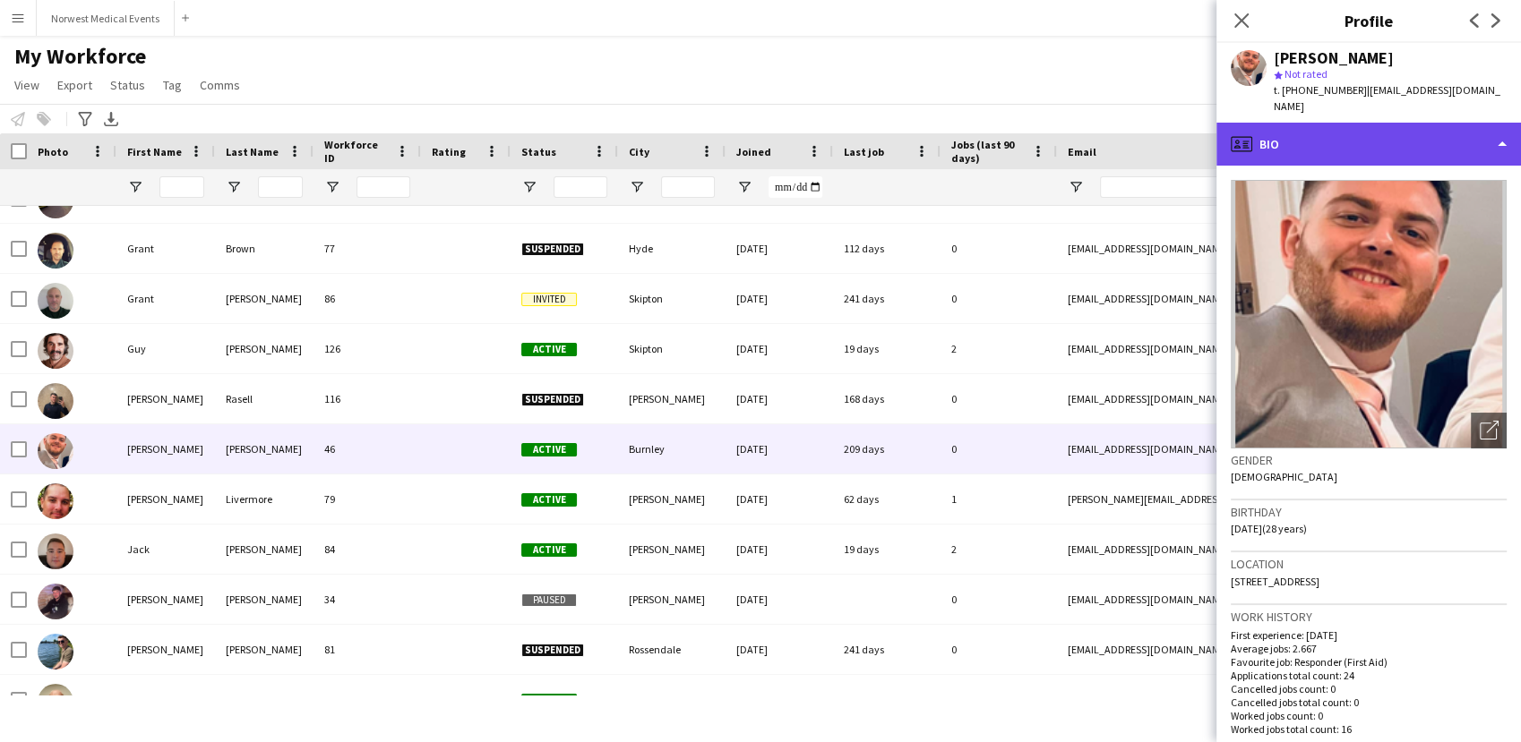
click at [1309, 124] on div "profile Bio" at bounding box center [1368, 144] width 304 height 43
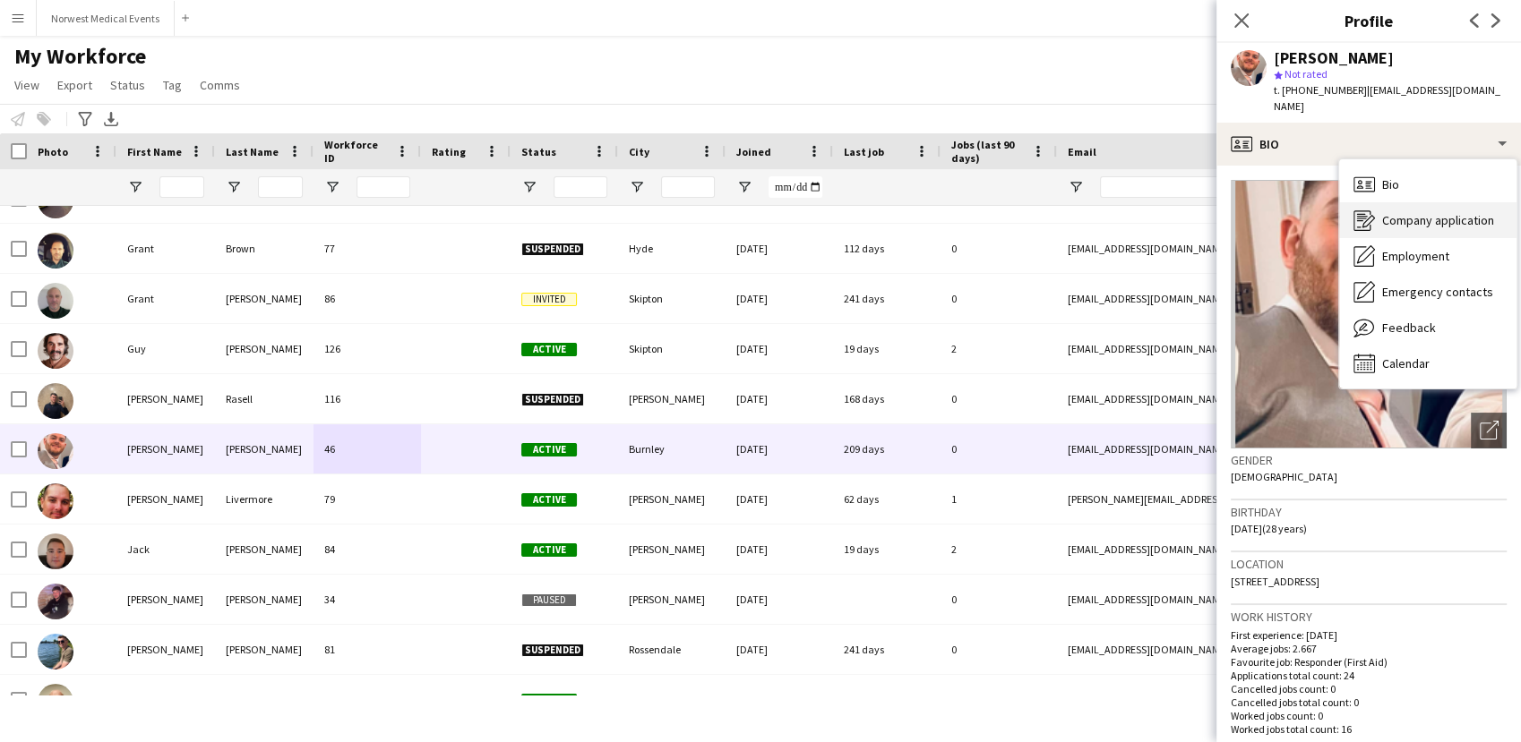
click at [1404, 212] on span "Company application" at bounding box center [1438, 220] width 112 height 16
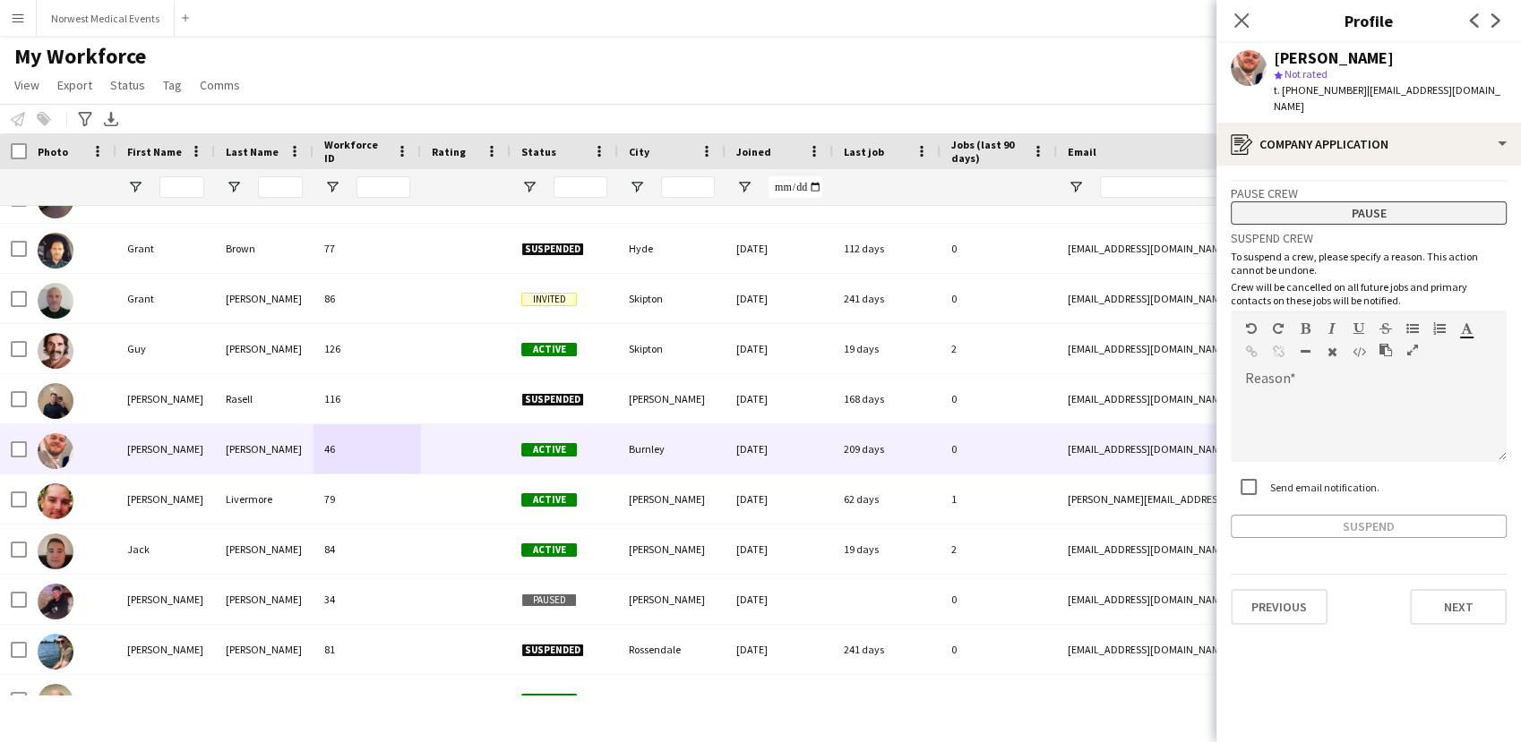
click at [1375, 206] on button "Pause" at bounding box center [1368, 212] width 276 height 23
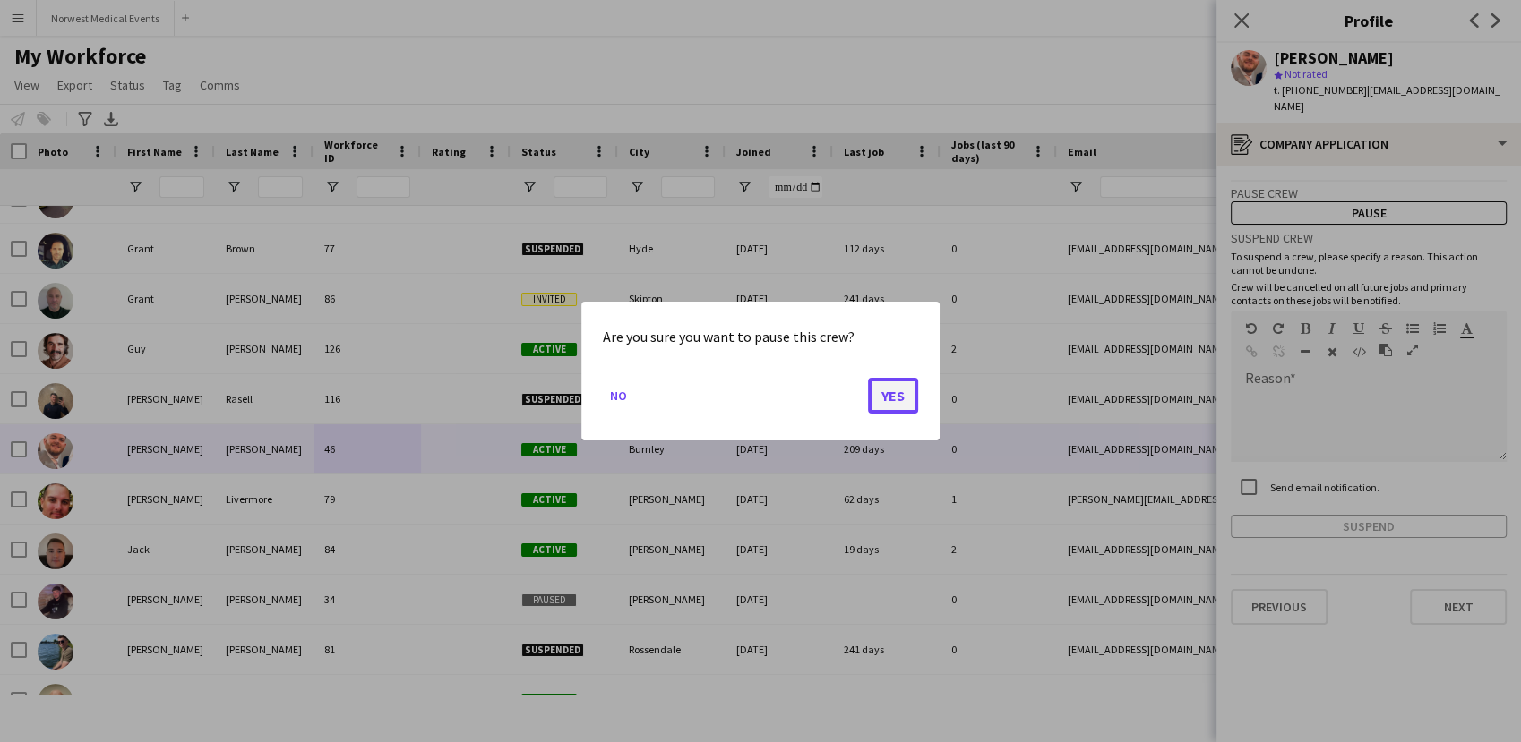
click at [894, 401] on button "Yes" at bounding box center [893, 396] width 50 height 36
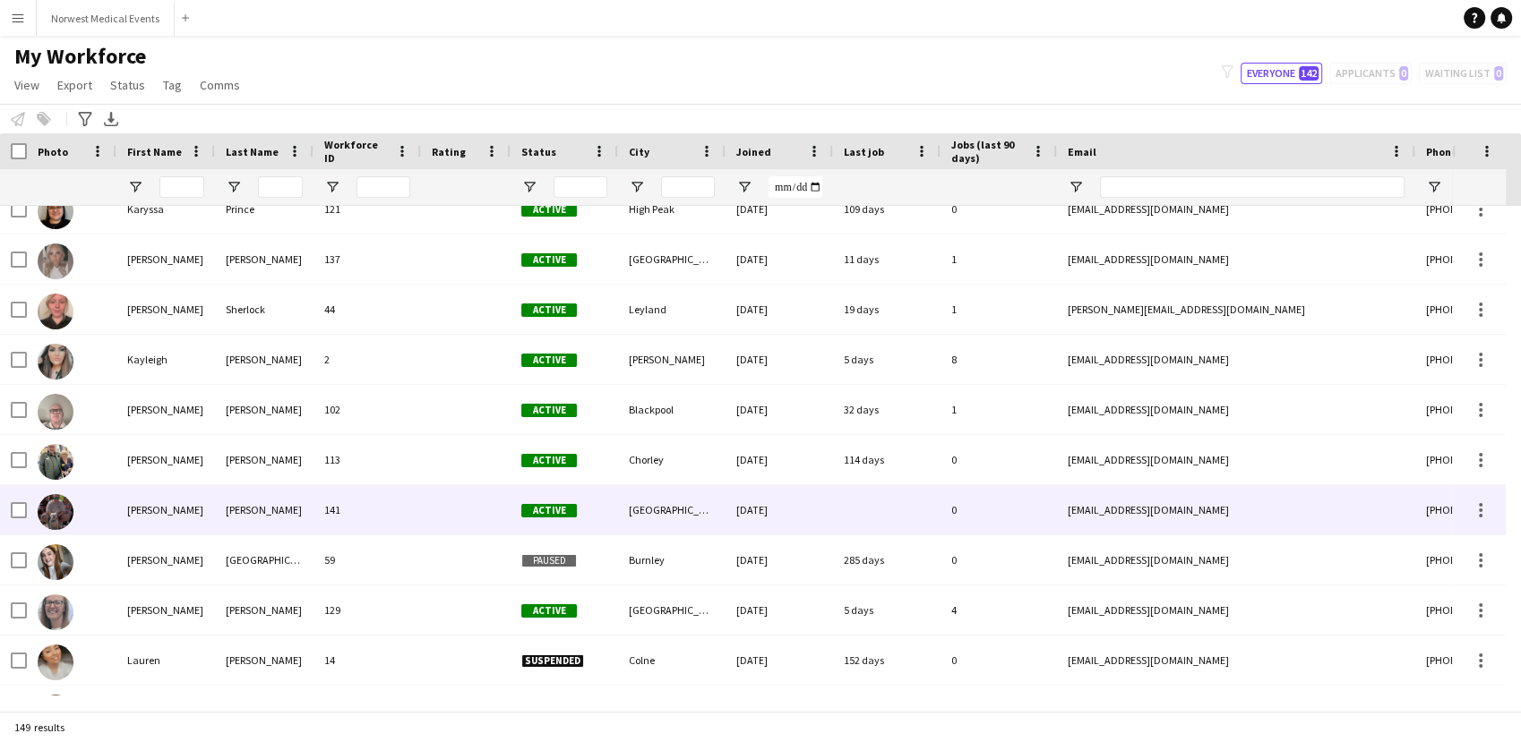
scroll to position [3979, 0]
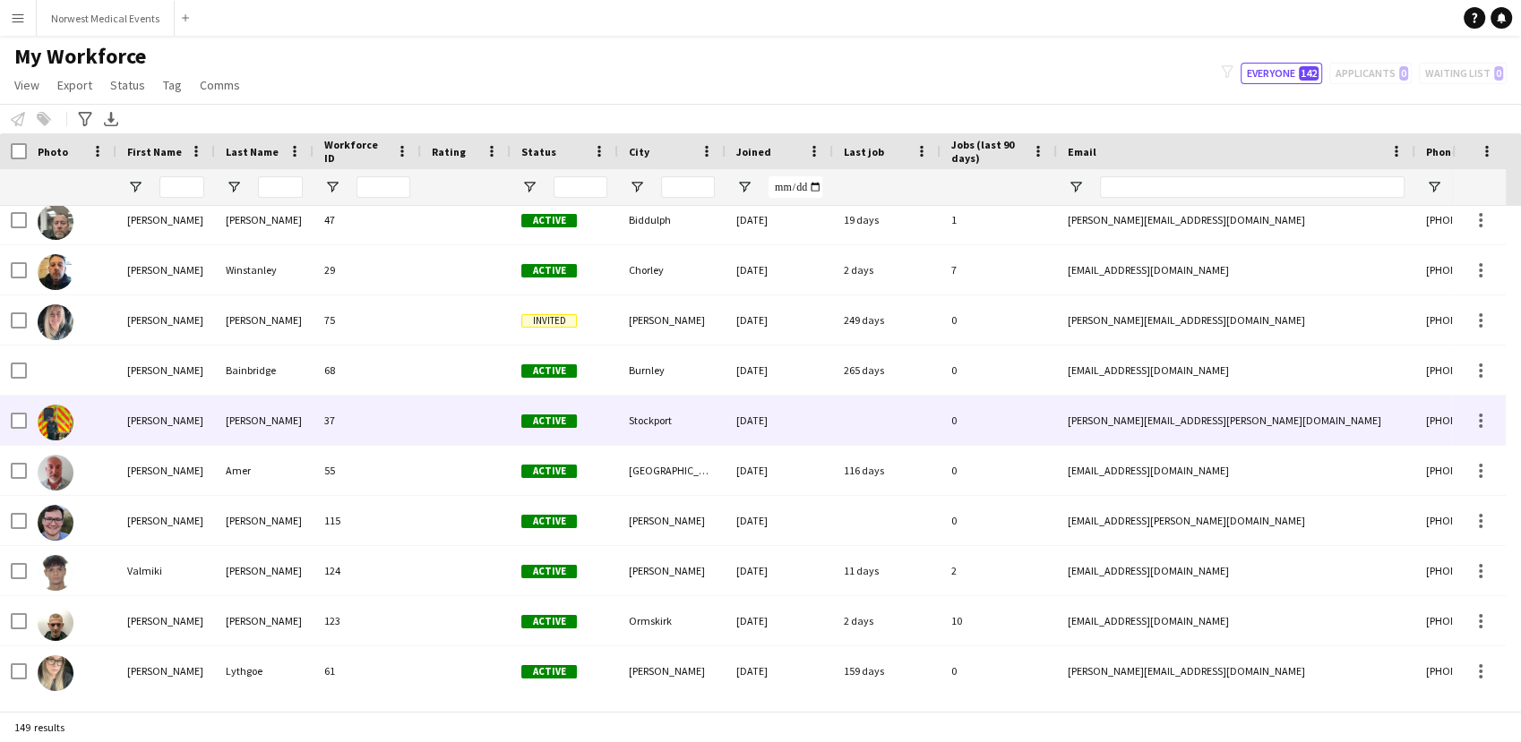
click at [265, 415] on div "[PERSON_NAME]" at bounding box center [264, 420] width 99 height 49
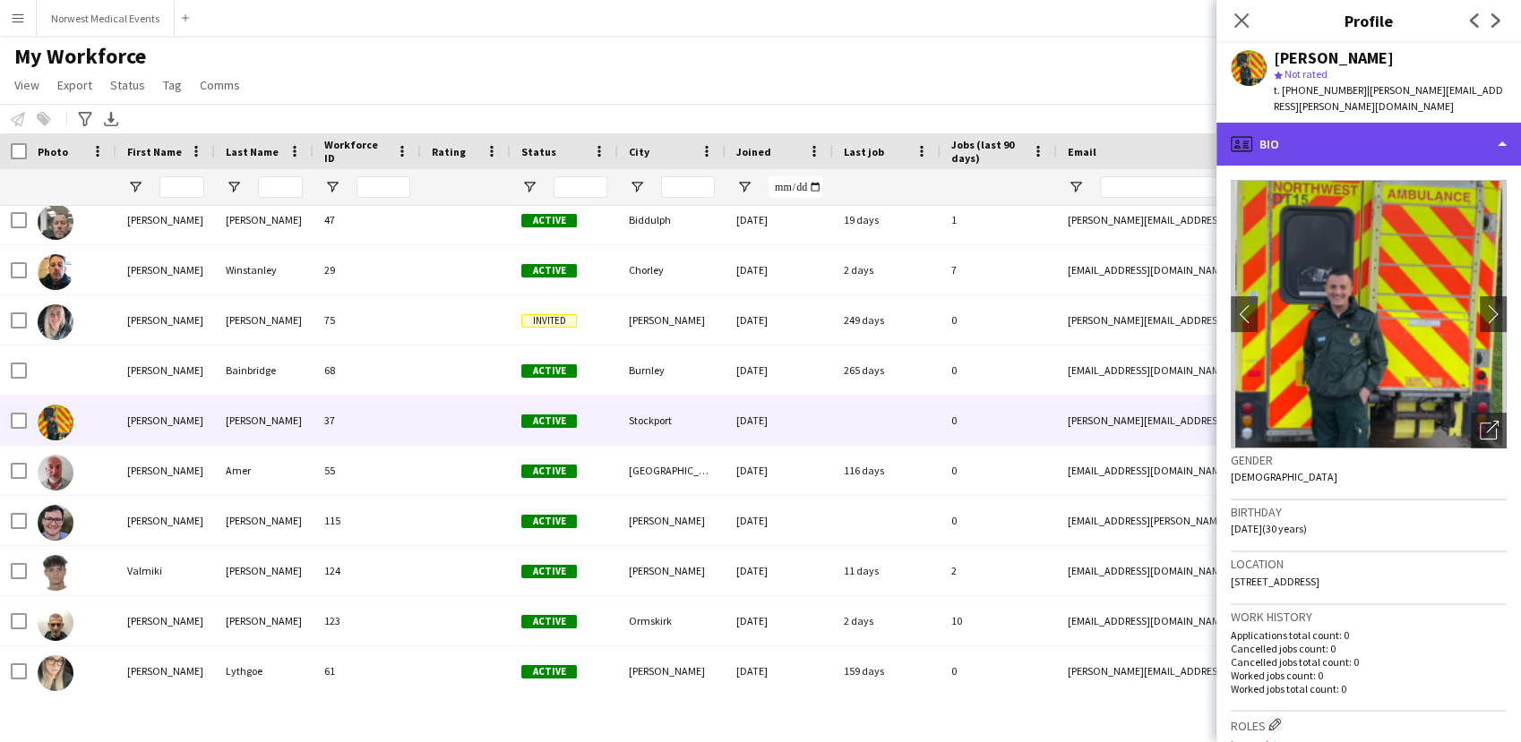
click at [1324, 133] on div "profile Bio" at bounding box center [1368, 144] width 304 height 43
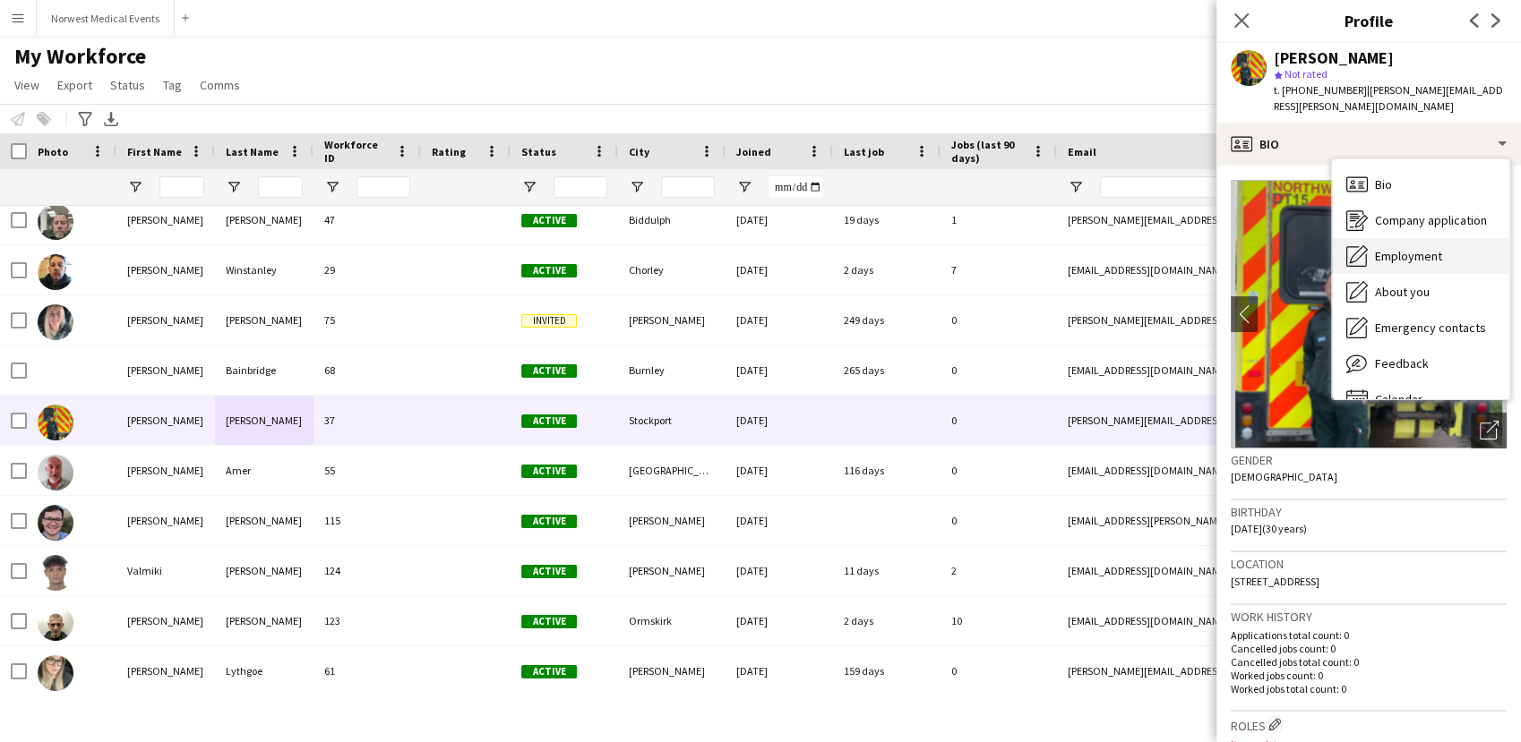
click at [1410, 256] on span "Employment" at bounding box center [1408, 256] width 67 height 16
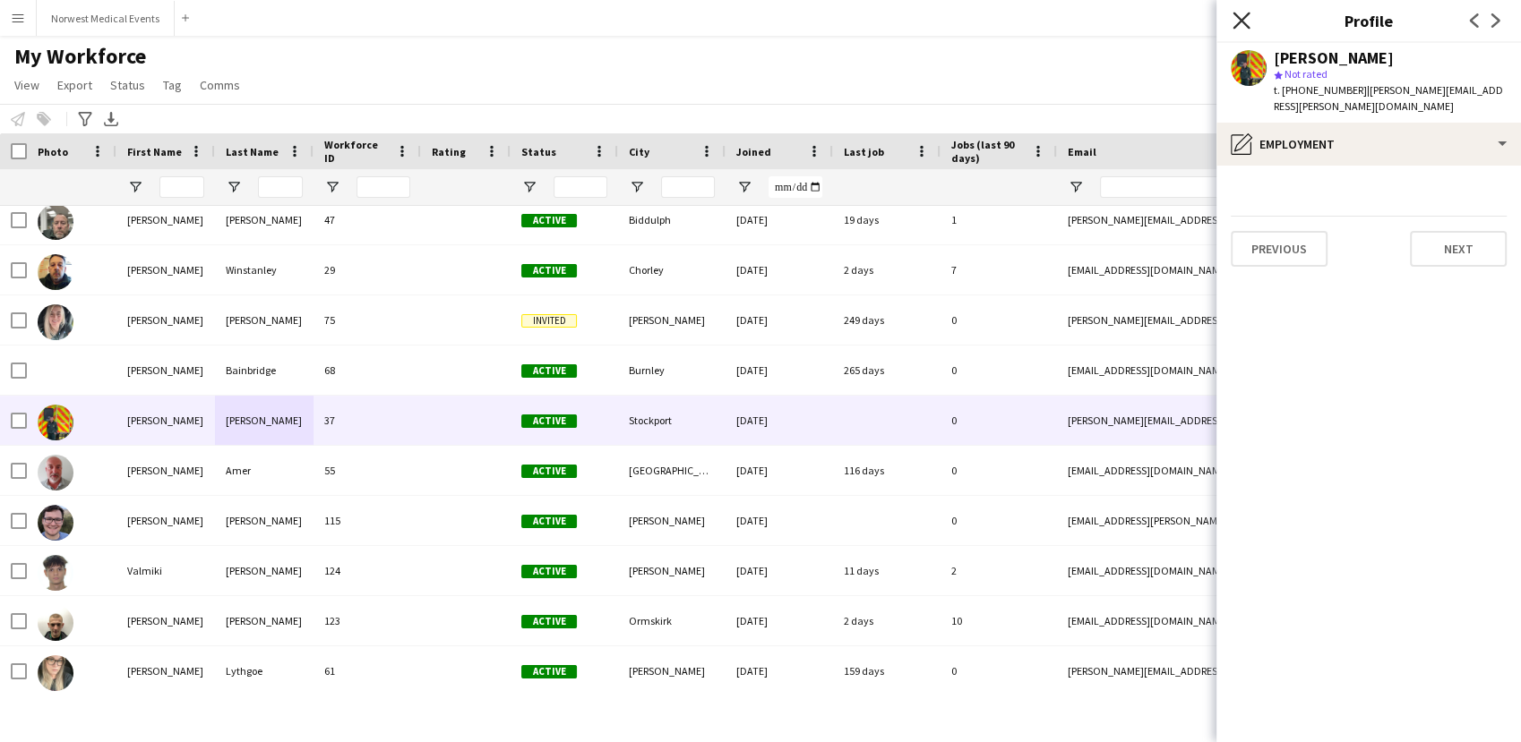
click at [1232, 21] on icon "Close pop-in" at bounding box center [1240, 20] width 17 height 17
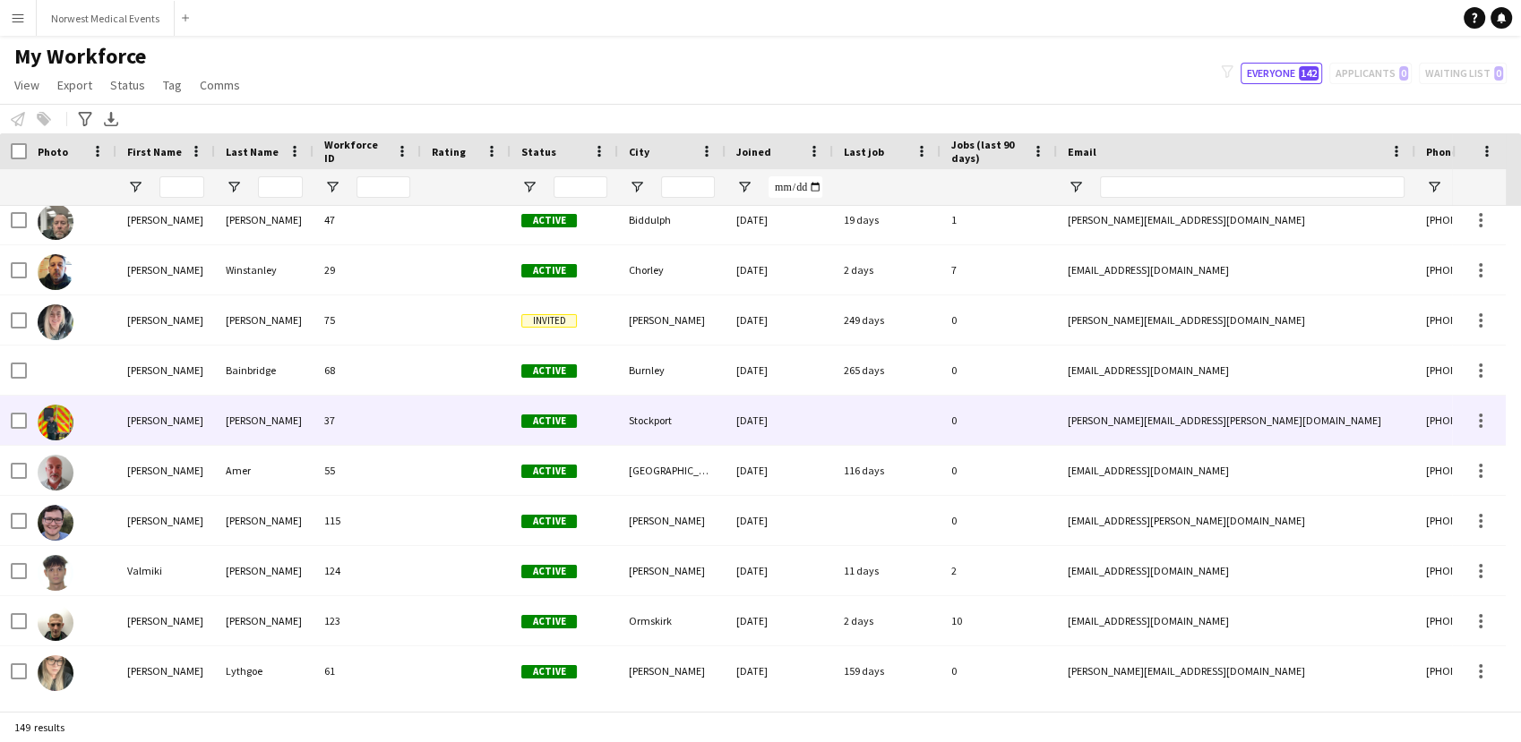
click at [208, 434] on div "[PERSON_NAME]" at bounding box center [165, 420] width 99 height 49
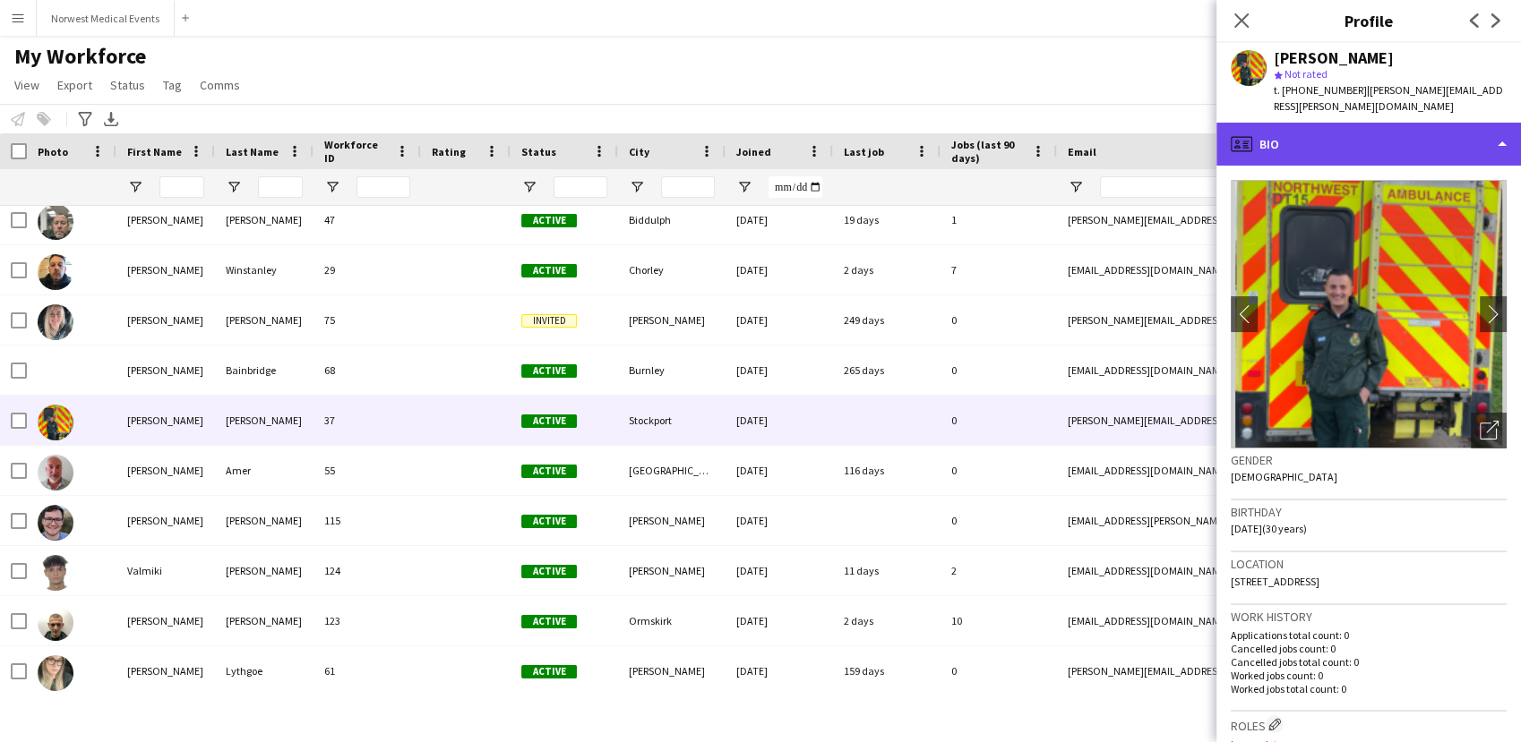
click at [1369, 140] on div "profile Bio" at bounding box center [1368, 144] width 304 height 43
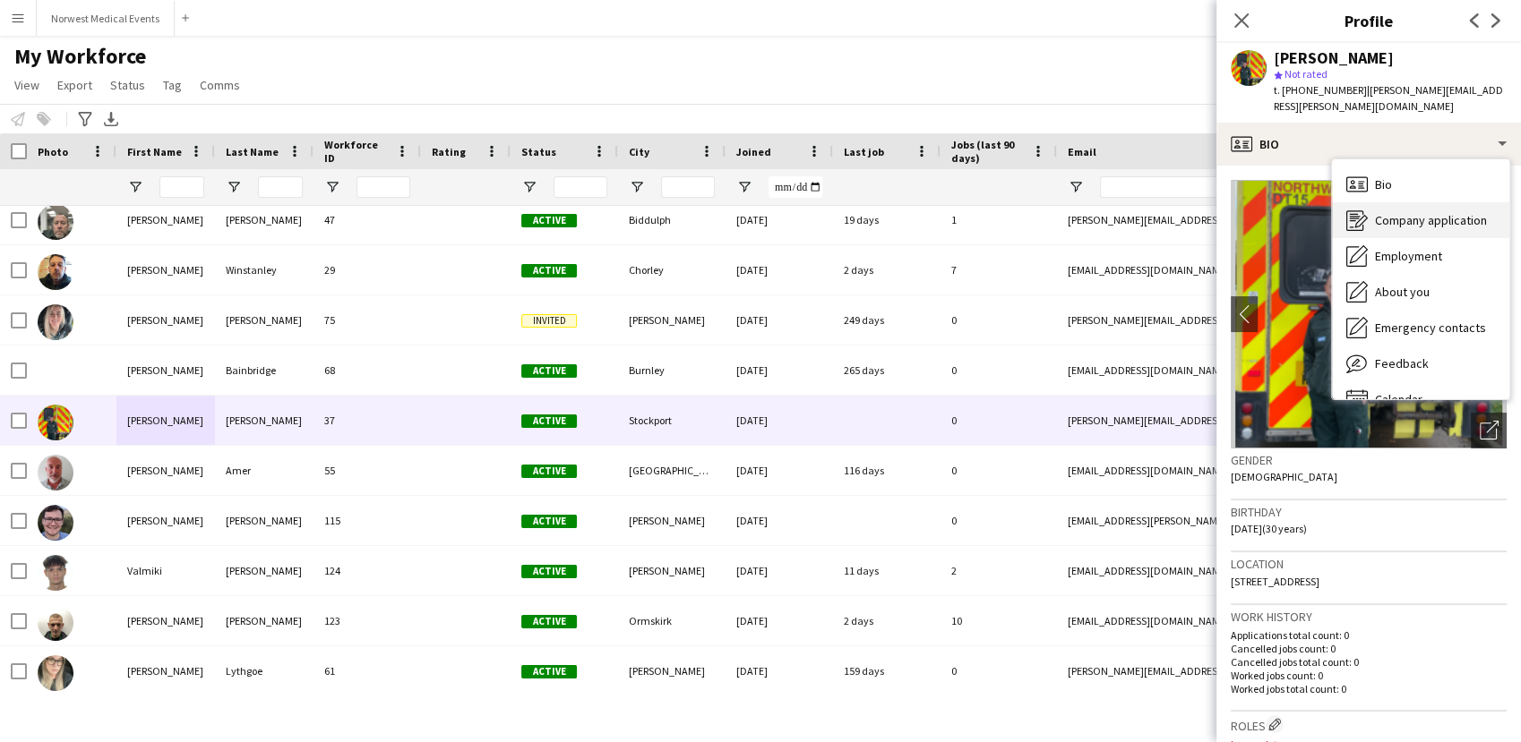
click at [1397, 209] on div "Company application Company application" at bounding box center [1420, 220] width 177 height 36
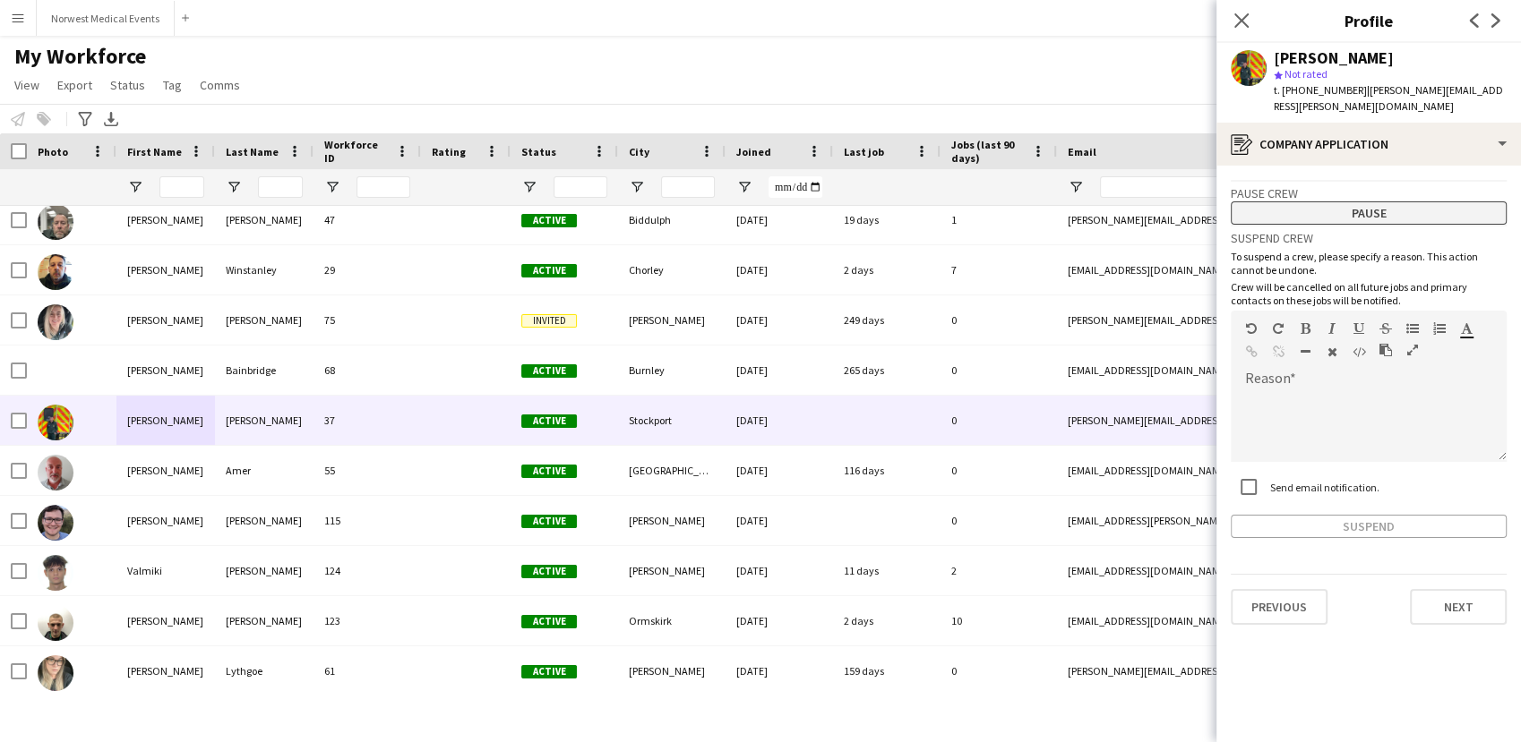
click at [1397, 211] on button "Pause" at bounding box center [1368, 212] width 276 height 23
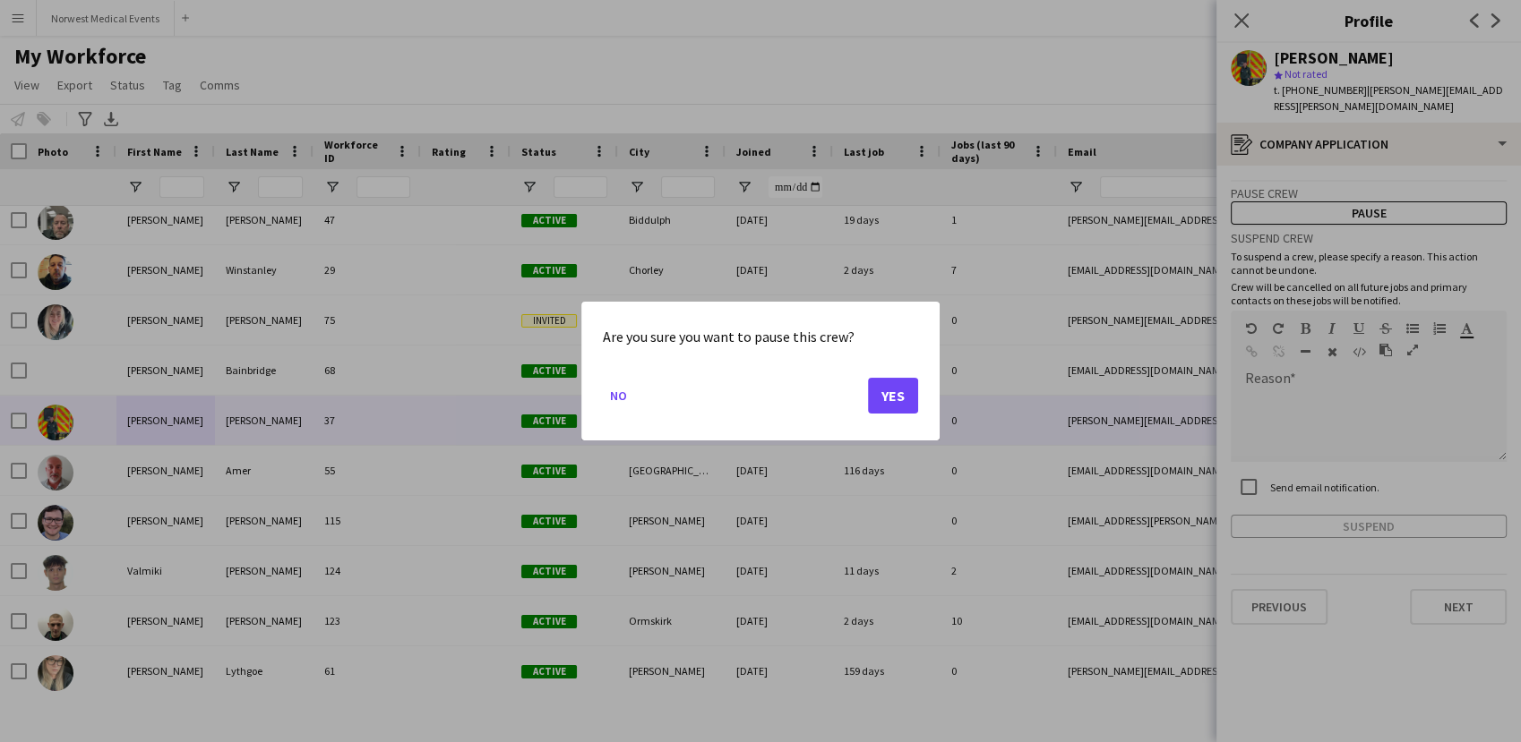
click at [880, 413] on mat-dialog-actions "No Yes" at bounding box center [760, 402] width 315 height 76
click at [893, 390] on button "Yes" at bounding box center [893, 396] width 50 height 36
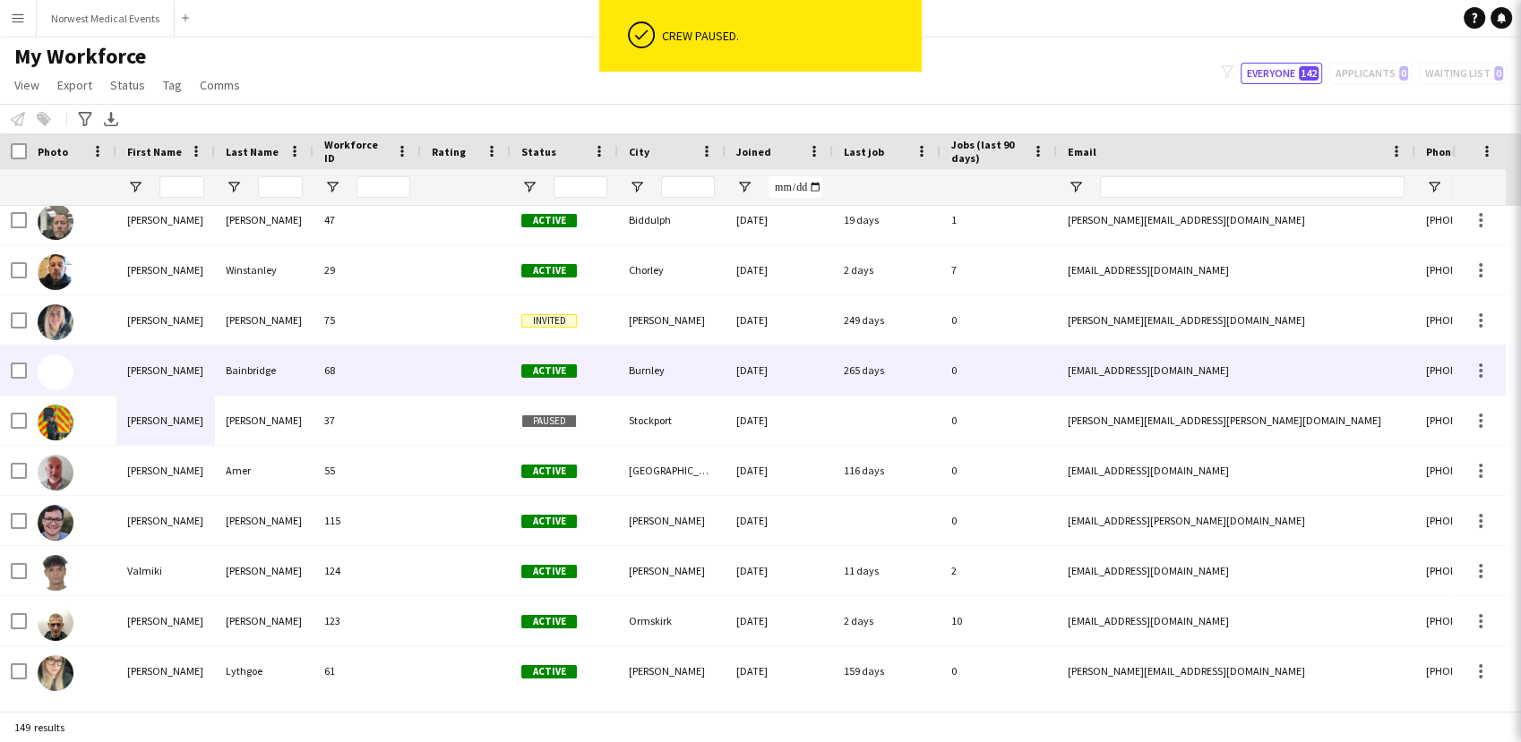
scroll to position [6917, 0]
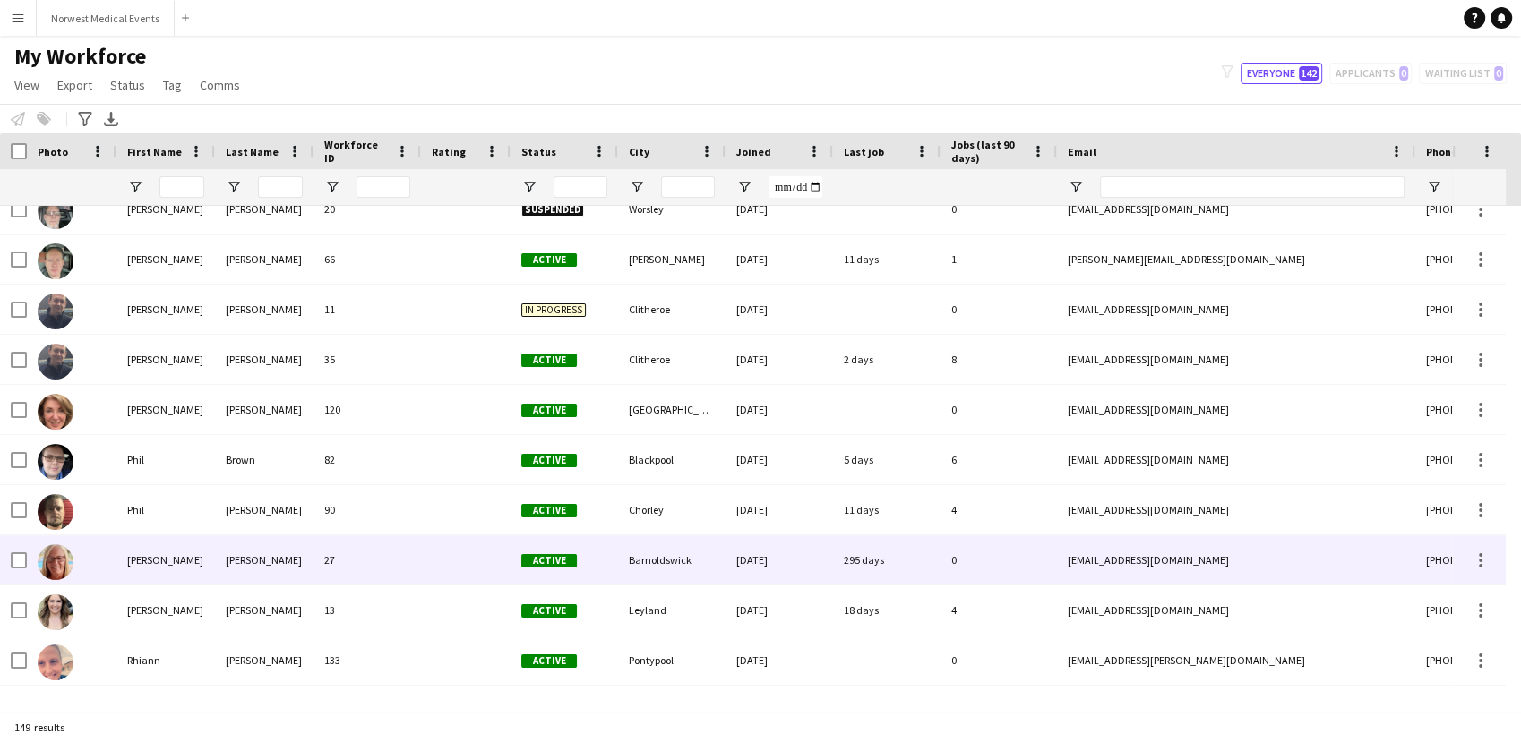
click at [240, 561] on div "[PERSON_NAME]" at bounding box center [264, 559] width 99 height 49
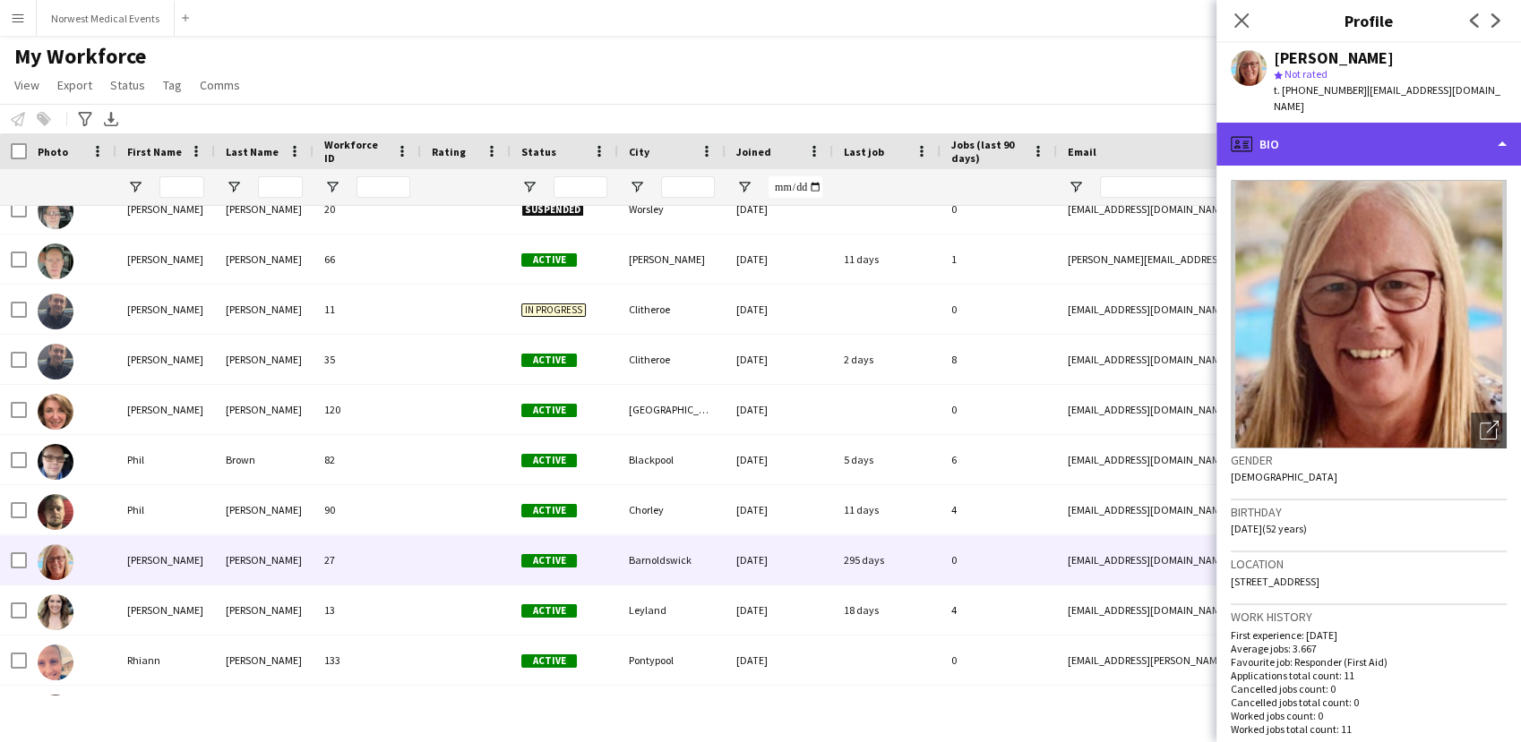
click at [1341, 127] on div "profile Bio" at bounding box center [1368, 144] width 304 height 43
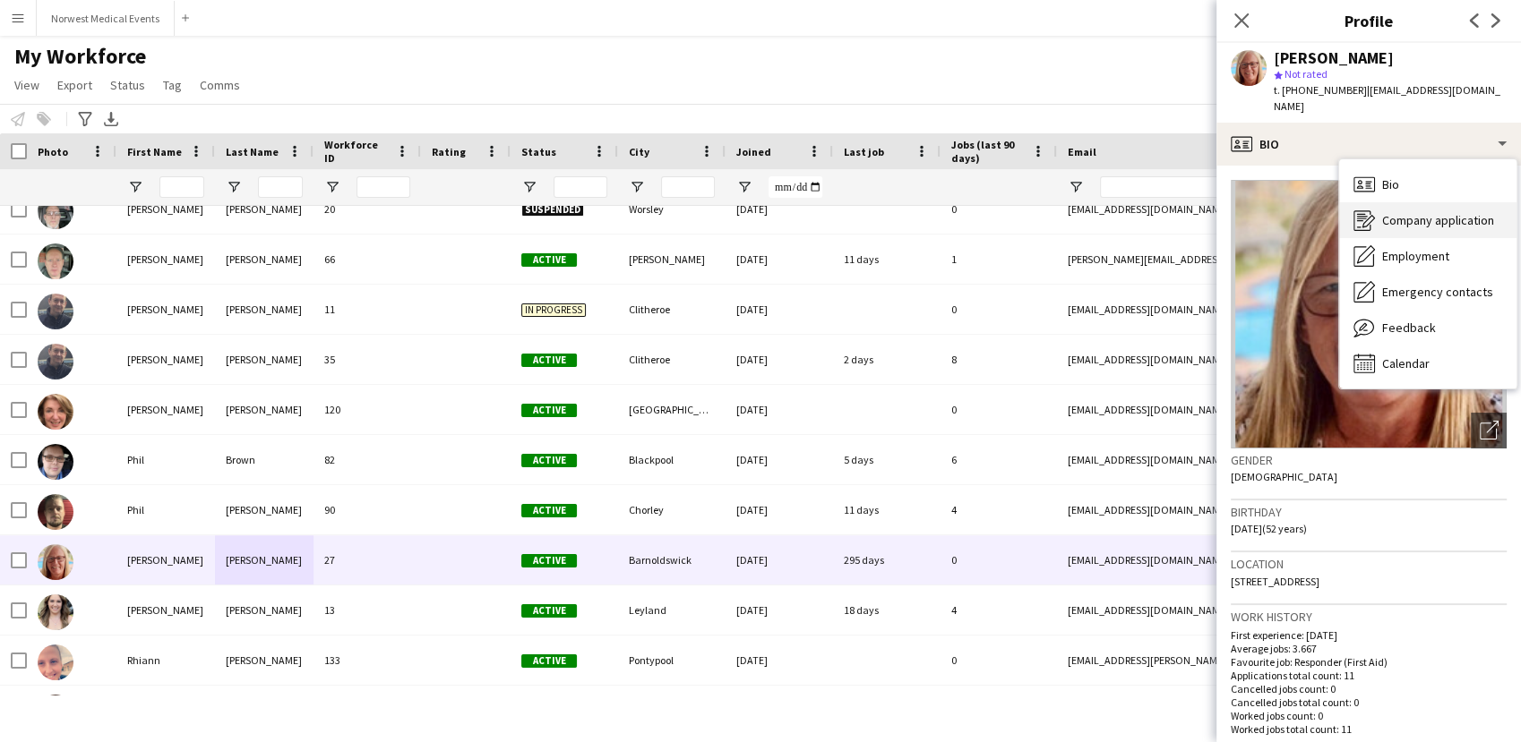
click at [1426, 216] on div "Company application Company application" at bounding box center [1427, 220] width 177 height 36
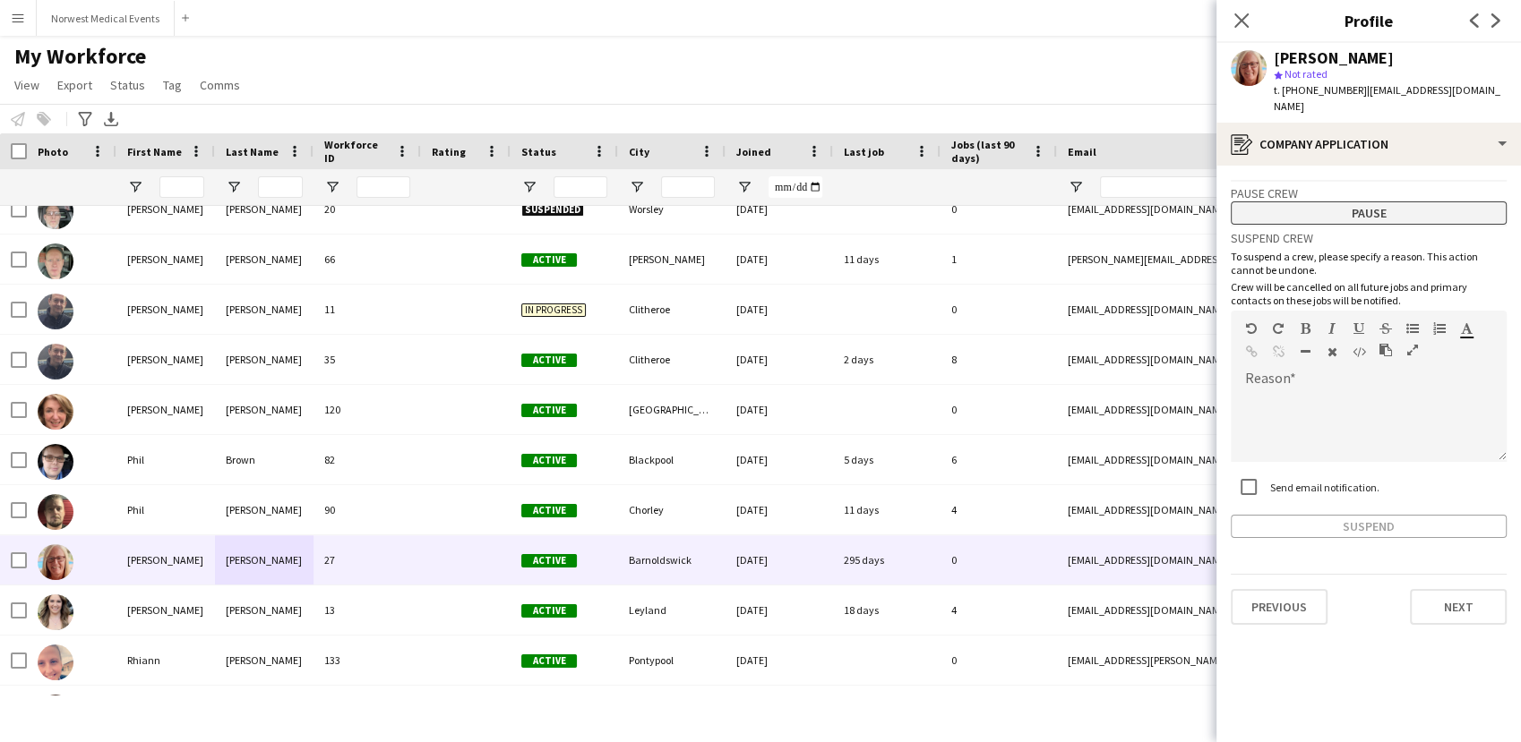
click at [1375, 201] on button "Pause" at bounding box center [1368, 212] width 276 height 23
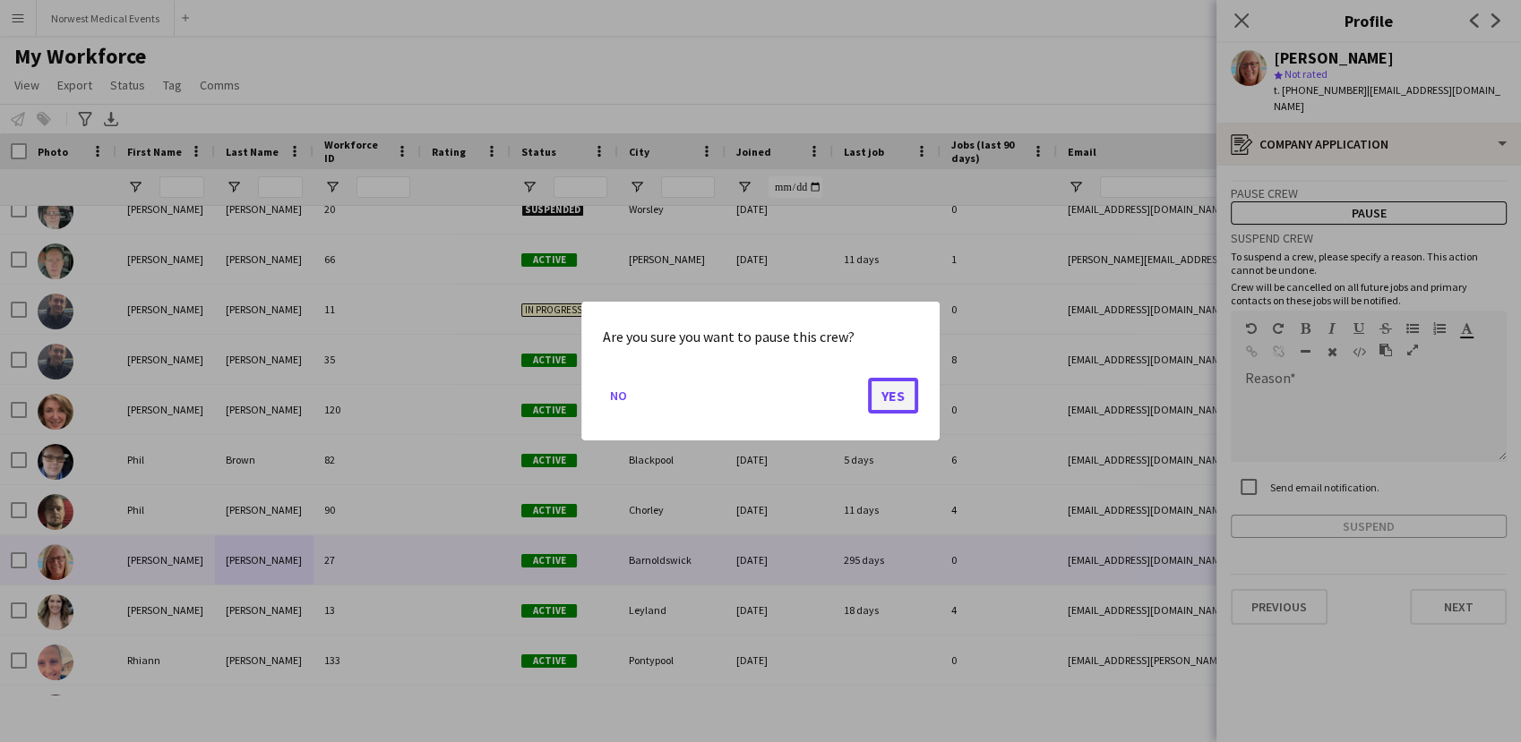
click at [888, 388] on button "Yes" at bounding box center [893, 396] width 50 height 36
